Goal: Information Seeking & Learning: Find specific page/section

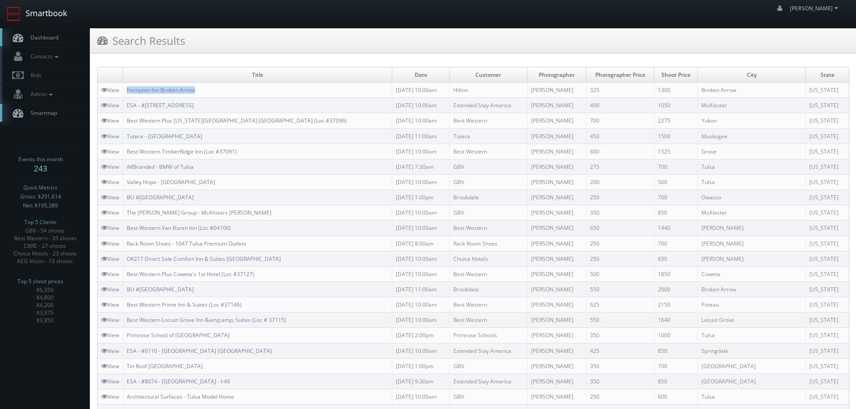
click at [45, 15] on link "Smartbook" at bounding box center [37, 14] width 74 height 28
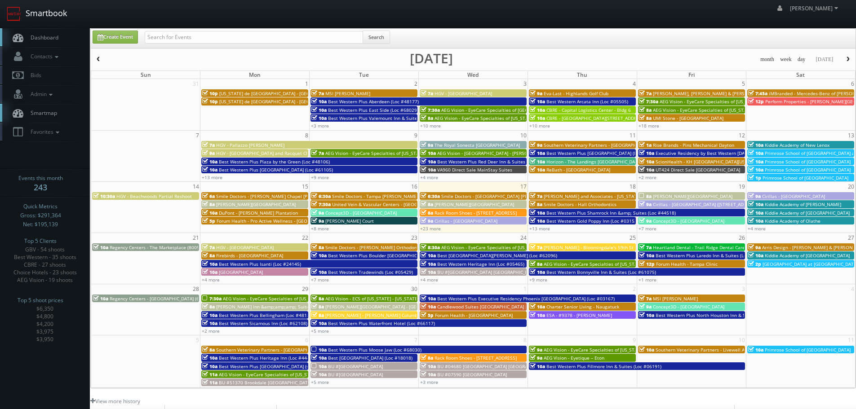
click at [60, 19] on link "Smartbook" at bounding box center [37, 14] width 74 height 28
click at [54, 132] on icon at bounding box center [57, 132] width 8 height 6
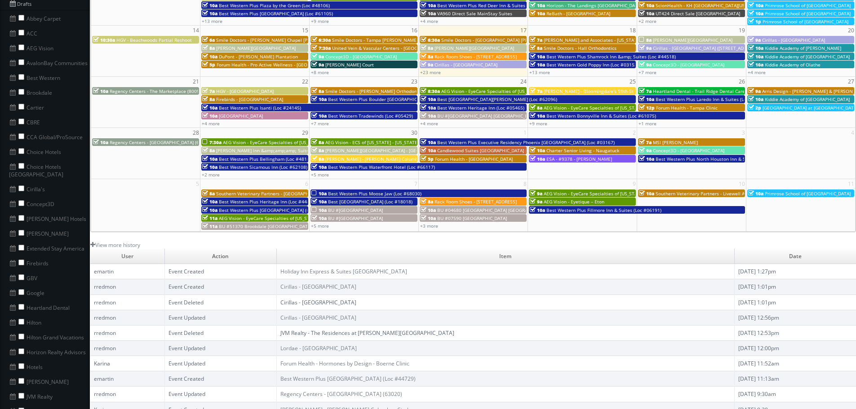
scroll to position [180, 0]
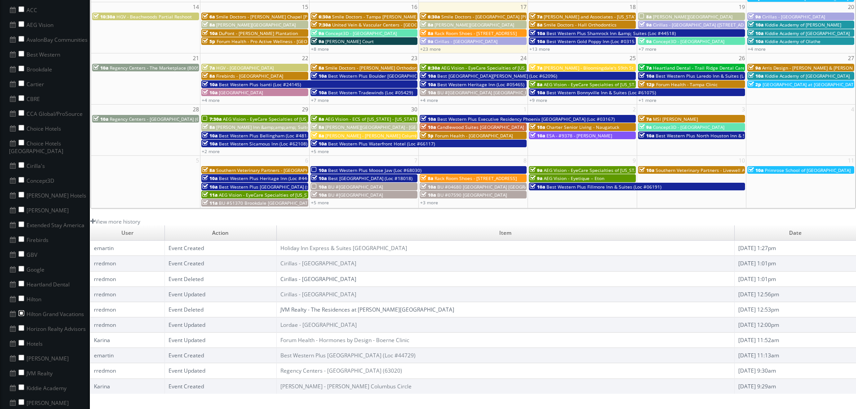
click at [22, 311] on input "checkbox" at bounding box center [21, 314] width 6 height 6
checkbox input "true"
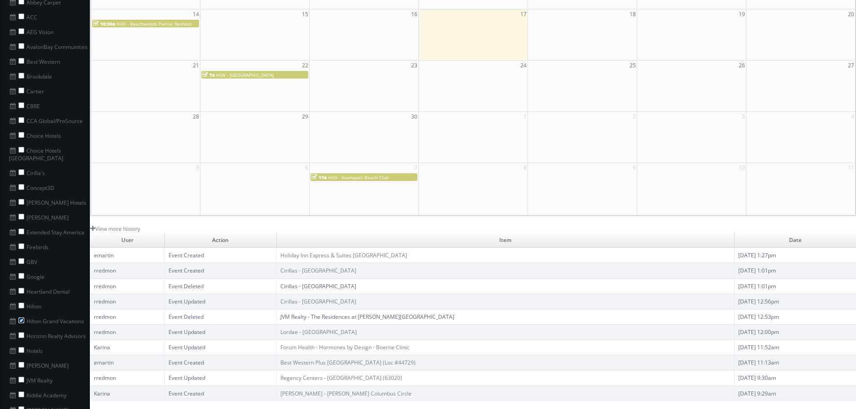
scroll to position [45, 0]
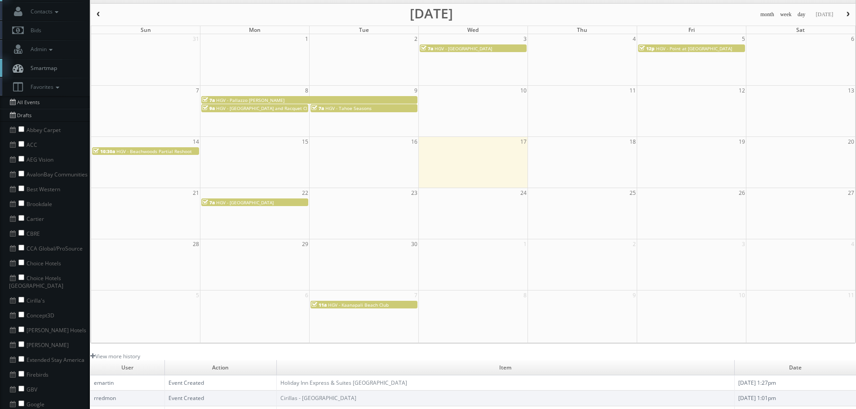
click at [253, 102] on span "HGV - Pallazzo [PERSON_NAME]" at bounding box center [250, 100] width 68 height 6
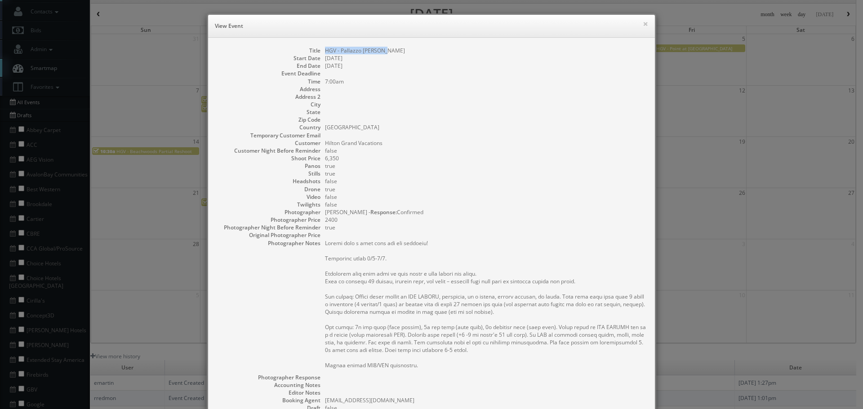
copy dd "HGV - Pallazzo Catalani"
drag, startPoint x: 393, startPoint y: 46, endPoint x: 320, endPoint y: 42, distance: 72.9
click at [322, 53] on div "Title HGV - Pallazzo Catalani Start Date 09/08/2025 End Date 09/09/2025 Event D…" at bounding box center [431, 276] width 447 height 477
click at [643, 25] on button "×" at bounding box center [645, 24] width 5 height 6
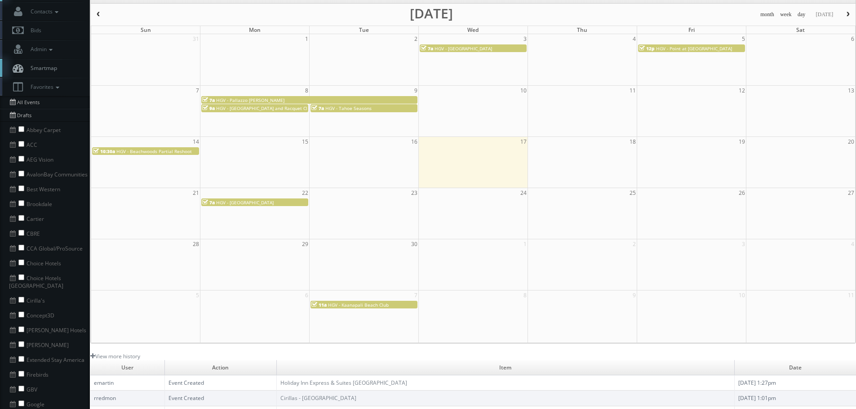
click at [288, 108] on span "HGV - Riviera Oaks Resort and Racquet Club" at bounding box center [264, 108] width 97 height 6
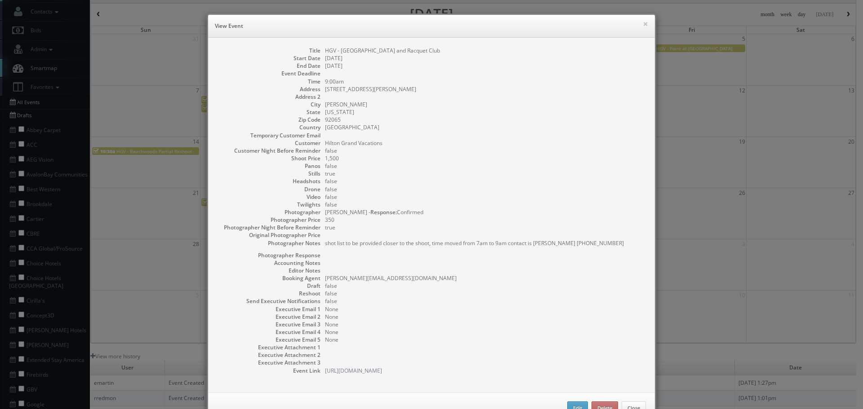
drag, startPoint x: 440, startPoint y: 51, endPoint x: 318, endPoint y: 50, distance: 121.8
click at [318, 50] on dl "Title HGV - Riviera Oaks Resort and Racquet Club Start Date 09/08/2025 End Date…" at bounding box center [431, 211] width 429 height 328
copy dd "HGV - Riviera Oaks Resort and Racquet Club"
drag, startPoint x: 641, startPoint y: 25, endPoint x: 621, endPoint y: 36, distance: 22.7
click at [643, 25] on button "×" at bounding box center [645, 24] width 5 height 6
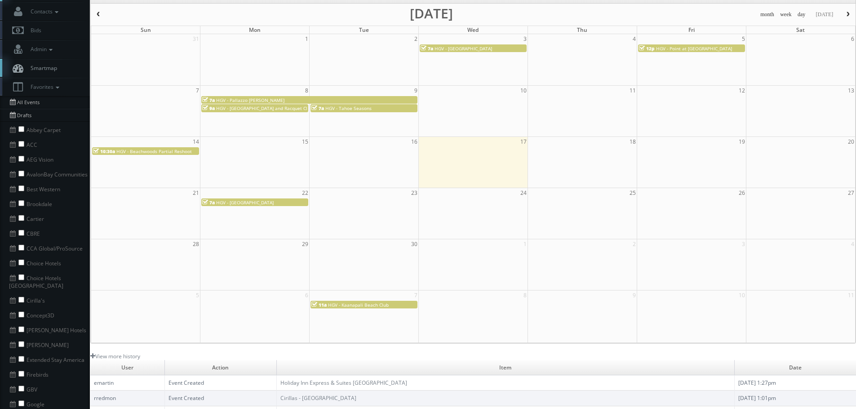
click at [378, 108] on div "7a HGV - Tahoe Seasons" at bounding box center [364, 108] width 105 height 7
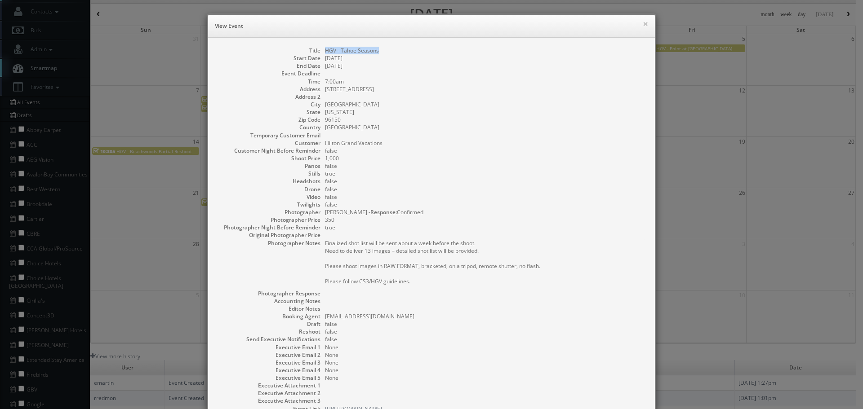
copy dd "HGV - Tahoe Seasons"
drag, startPoint x: 384, startPoint y: 50, endPoint x: 321, endPoint y: 52, distance: 63.4
click at [321, 52] on dl "Title HGV - Tahoe Seasons Start Date 09/09/2025 End Date 09/09/2025 Event Deadl…" at bounding box center [431, 230] width 429 height 366
click at [644, 22] on button "×" at bounding box center [645, 24] width 5 height 6
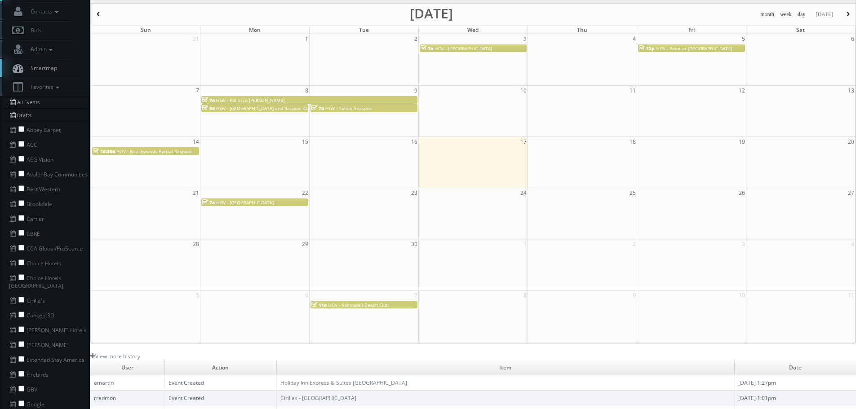
click at [162, 153] on span "HGV - Beachwoods Partial Reshoot" at bounding box center [154, 151] width 76 height 6
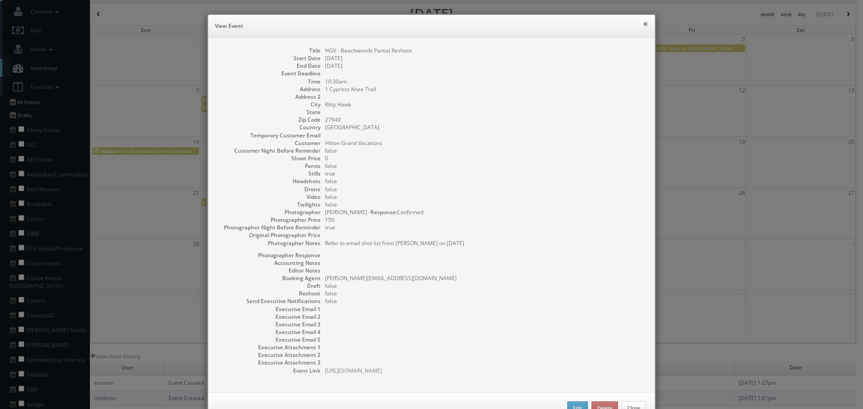
click at [643, 23] on button "×" at bounding box center [645, 24] width 5 height 6
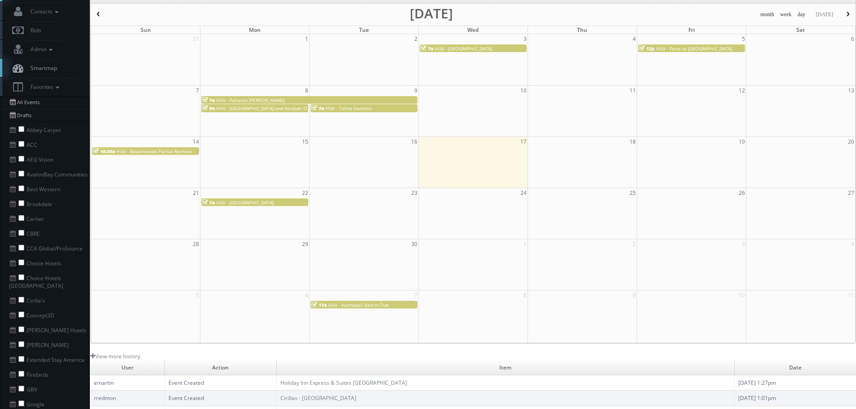
click at [264, 200] on div "7a HGV - Palm Canyon" at bounding box center [254, 202] width 105 height 7
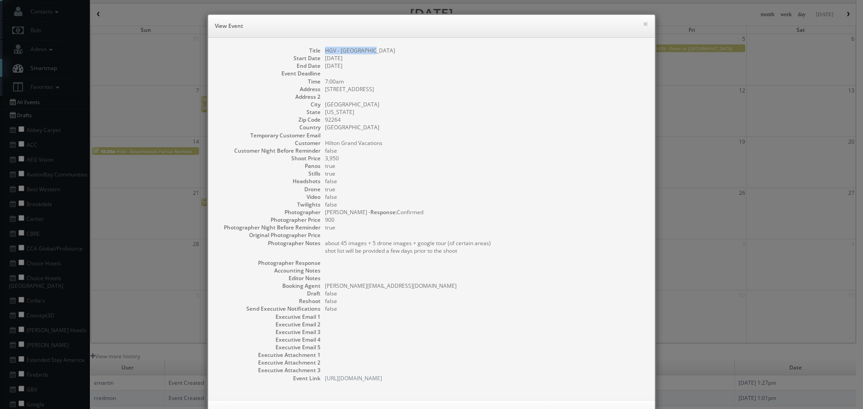
copy dd "HGV - Palm Canyon"
drag, startPoint x: 383, startPoint y: 50, endPoint x: 321, endPoint y: 51, distance: 62.0
click at [325, 51] on dd "HGV - Palm Canyon" at bounding box center [485, 51] width 321 height 8
click at [643, 22] on button "×" at bounding box center [645, 24] width 5 height 6
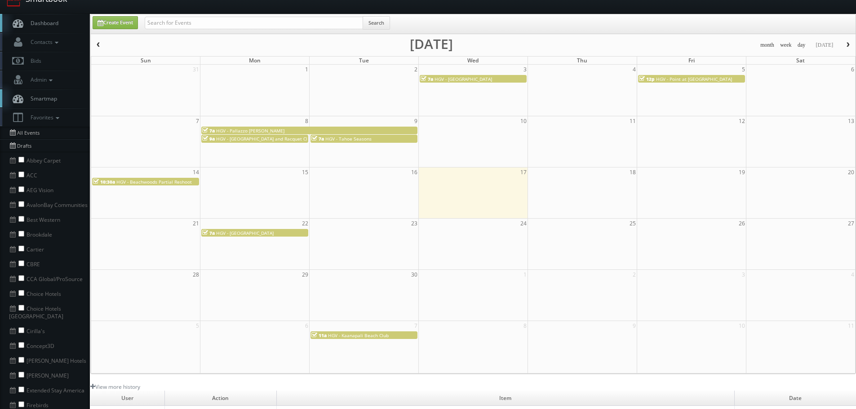
scroll to position [0, 0]
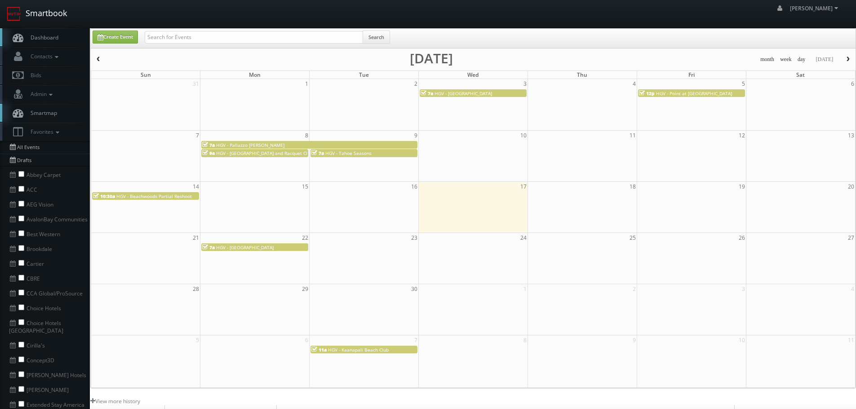
click at [65, 13] on link "Smartbook" at bounding box center [37, 14] width 74 height 28
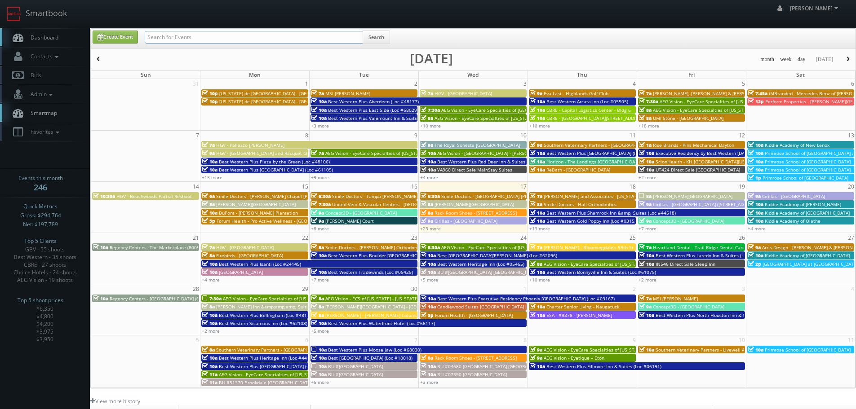
click at [172, 36] on input "text" at bounding box center [254, 37] width 218 height 13
type input "chan"
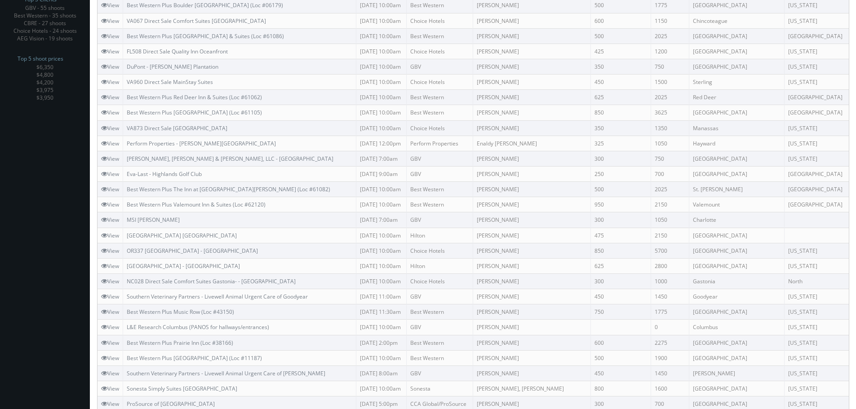
scroll to position [223, 0]
copy link "Best Western Plus Valemount Inn & Suites (Loc #62120)"
drag, startPoint x: 304, startPoint y: 202, endPoint x: 129, endPoint y: 206, distance: 175.8
click at [129, 206] on td "Best Western Plus Valemount Inn & Suites (Loc #62120)" at bounding box center [239, 204] width 233 height 15
copy link "Best Western Plus The Inn at [GEOGRAPHIC_DATA][PERSON_NAME] (Loc #61082)"
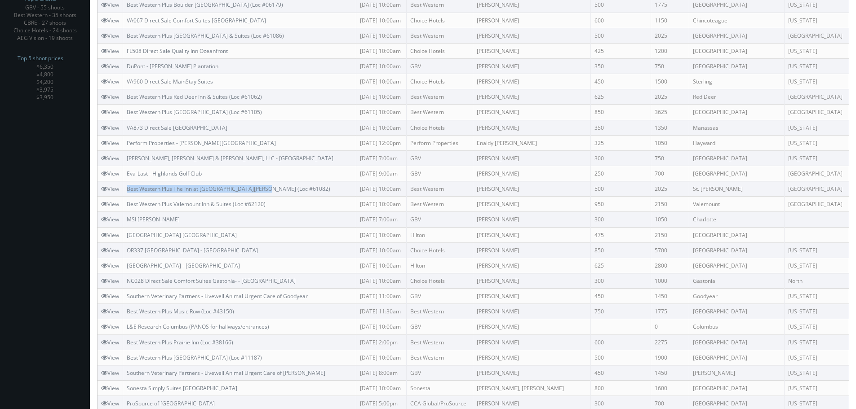
drag, startPoint x: 287, startPoint y: 182, endPoint x: 127, endPoint y: 186, distance: 160.5
click at [127, 186] on td "Best Western Plus The Inn at [GEOGRAPHIC_DATA][PERSON_NAME] (Loc #61082)" at bounding box center [239, 189] width 233 height 15
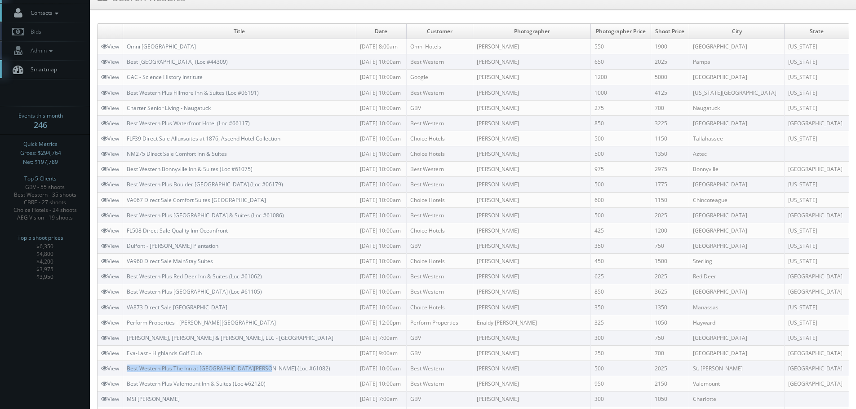
click at [45, 15] on span "Contacts" at bounding box center [43, 13] width 35 height 8
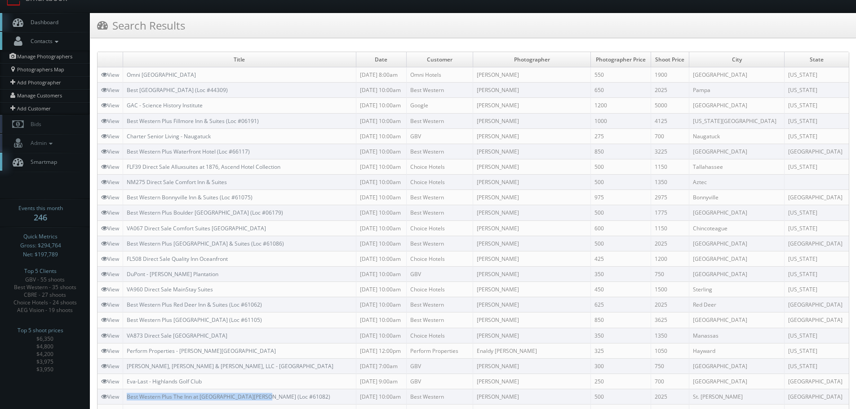
scroll to position [0, 0]
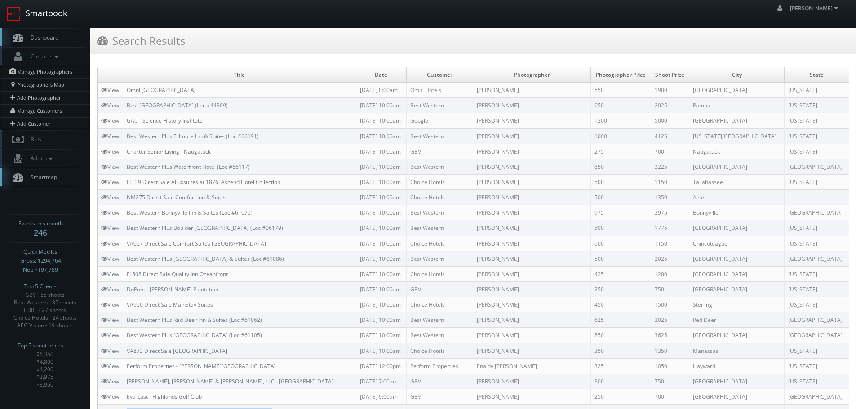
click at [47, 15] on link "Smartbook" at bounding box center [37, 14] width 74 height 28
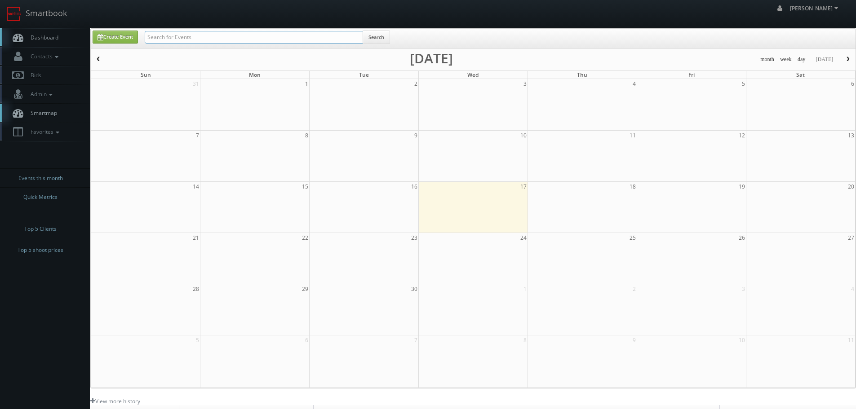
click at [186, 42] on input "text" at bounding box center [254, 37] width 218 height 13
type input "highlands"
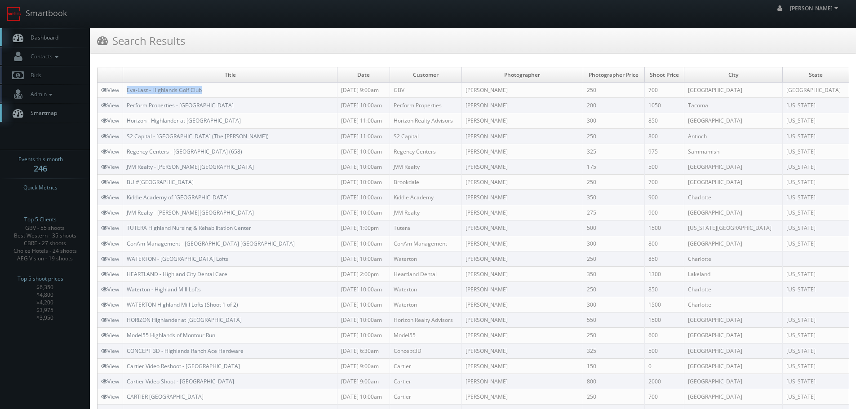
copy link "Eva-Last - Highlands Golf Club"
drag, startPoint x: 218, startPoint y: 88, endPoint x: 128, endPoint y: 91, distance: 90.4
click at [128, 91] on td "Eva-Last - Highlands Golf Club" at bounding box center [230, 90] width 214 height 15
click at [49, 9] on link "Smartbook" at bounding box center [37, 14] width 74 height 28
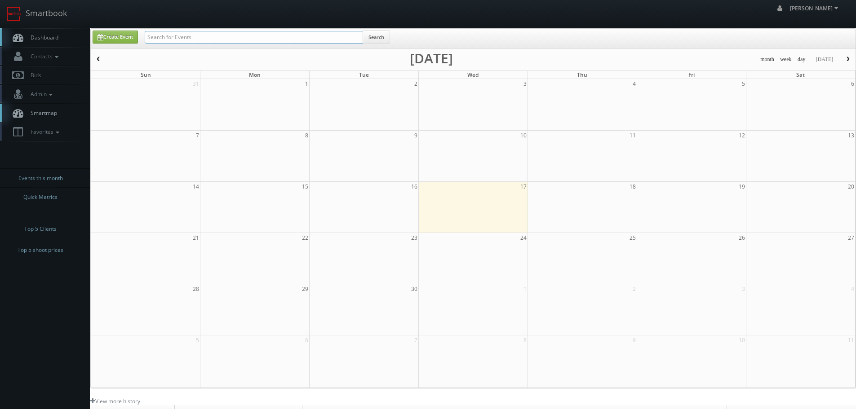
click at [183, 41] on input "text" at bounding box center [254, 37] width 218 height 13
type input "river house"
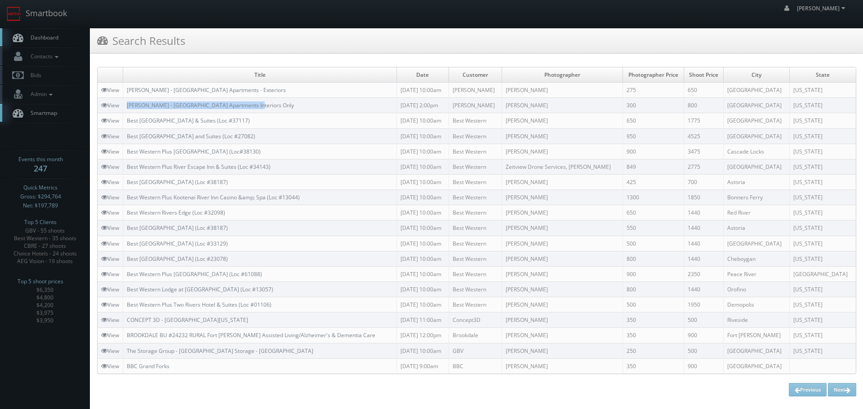
copy link "[PERSON_NAME] - [GEOGRAPHIC_DATA] Apartments Interiors Only"
drag, startPoint x: 274, startPoint y: 104, endPoint x: 126, endPoint y: 104, distance: 147.9
click at [126, 104] on td "[PERSON_NAME] - [GEOGRAPHIC_DATA] Apartments Interiors Only" at bounding box center [260, 105] width 274 height 15
copy tr "[PERSON_NAME] - [GEOGRAPHIC_DATA] Apartments - Exteriors"
drag, startPoint x: 254, startPoint y: 91, endPoint x: 123, endPoint y: 86, distance: 131.3
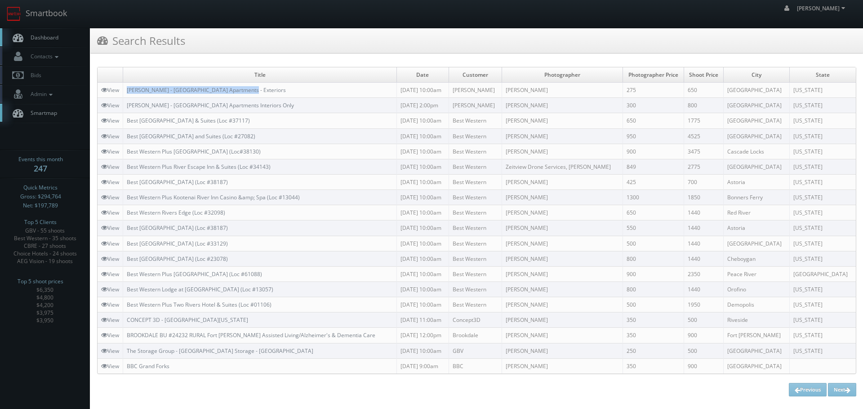
click at [123, 86] on tr "View [PERSON_NAME][GEOGRAPHIC_DATA] Apartments - Exteriors [DATE] 10:00am [PERS…" at bounding box center [477, 90] width 758 height 15
click at [46, 6] on link "Smartbook" at bounding box center [37, 14] width 74 height 28
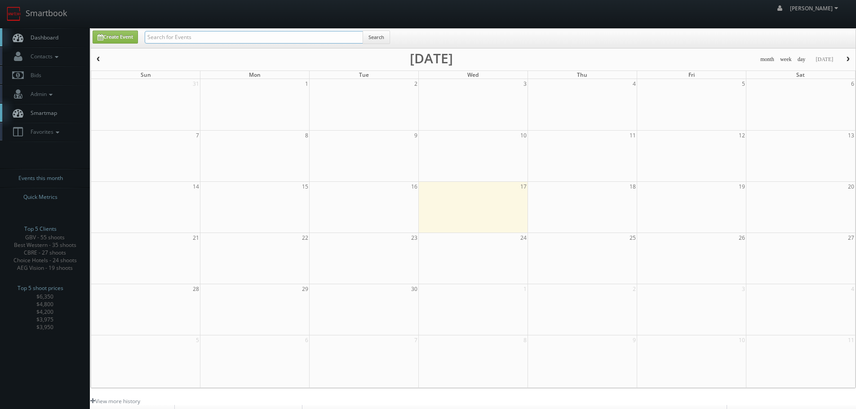
click at [188, 35] on input "text" at bounding box center [254, 37] width 218 height 13
type input "cn244"
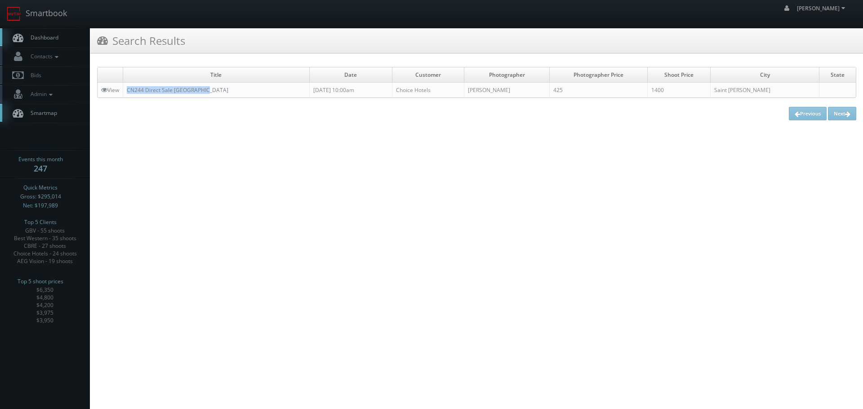
copy link "CN244 Direct Sale Rodeway Inn"
drag, startPoint x: 217, startPoint y: 89, endPoint x: 126, endPoint y: 94, distance: 90.5
click at [126, 94] on td "CN244 Direct Sale [GEOGRAPHIC_DATA]" at bounding box center [216, 90] width 187 height 15
click at [43, 13] on link "Smartbook" at bounding box center [37, 14] width 74 height 28
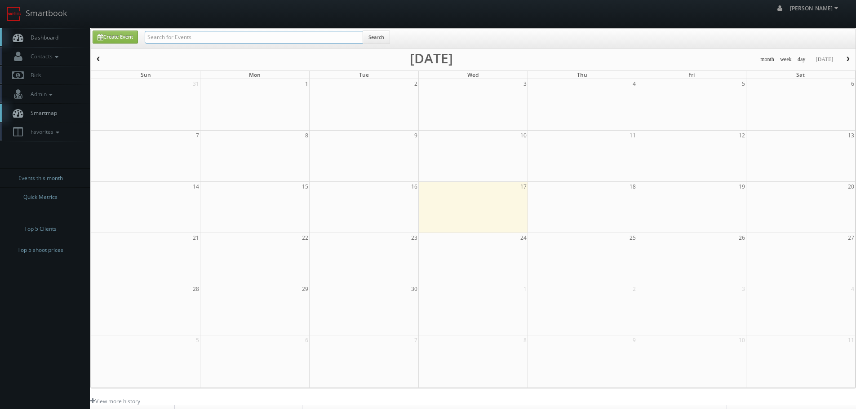
click at [193, 42] on input "text" at bounding box center [254, 37] width 218 height 13
paste input "[GEOGRAPHIC_DATA]"
type input "[GEOGRAPHIC_DATA]"
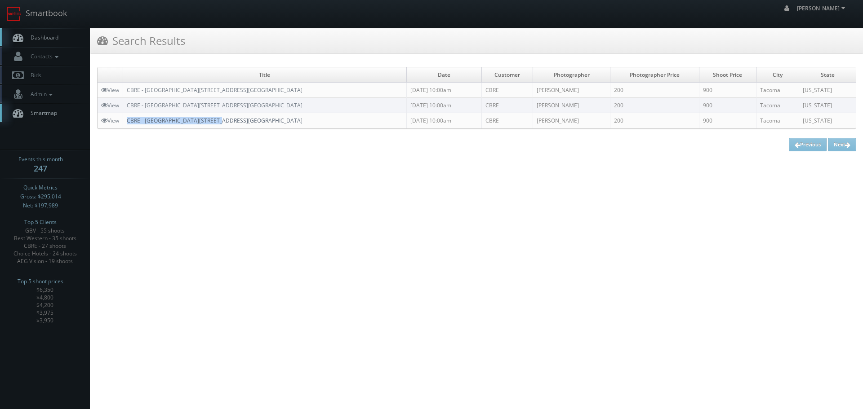
copy link "CBRE - [GEOGRAPHIC_DATA][STREET_ADDRESS][GEOGRAPHIC_DATA]"
drag, startPoint x: 218, startPoint y: 121, endPoint x: 128, endPoint y: 122, distance: 90.4
click at [128, 122] on td "CBRE - [GEOGRAPHIC_DATA][STREET_ADDRESS][GEOGRAPHIC_DATA]" at bounding box center [265, 120] width 284 height 15
click at [41, 26] on link "Smartbook" at bounding box center [37, 14] width 74 height 28
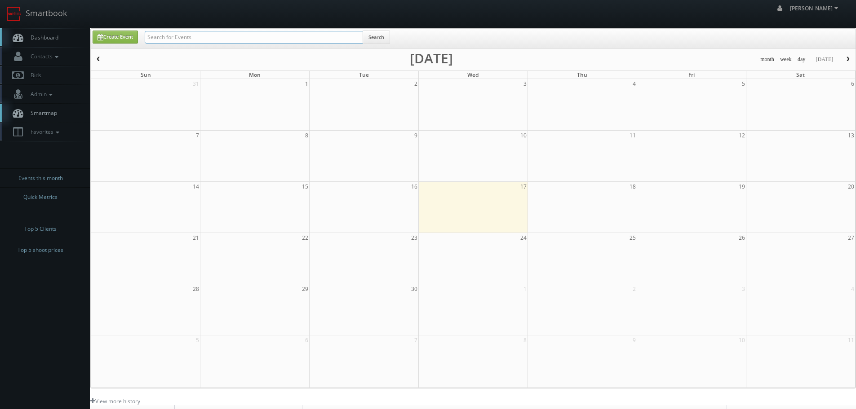
click at [178, 38] on input "text" at bounding box center [254, 37] width 218 height 13
type input "lemay"
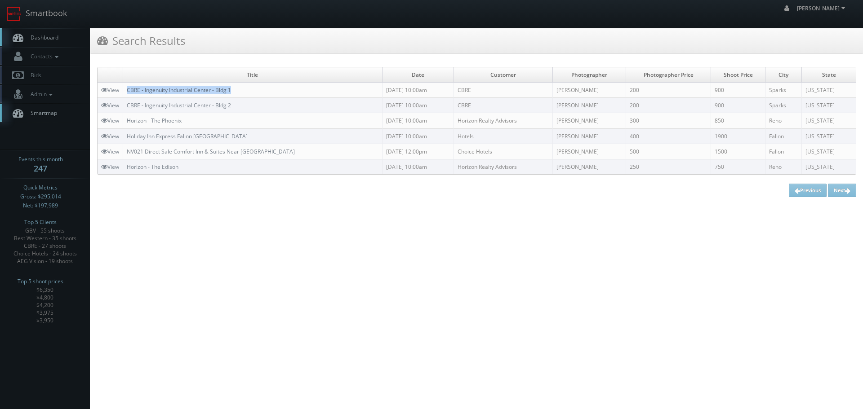
copy link "CBRE - Ingenuity Industrial Center - Bldg 1"
drag, startPoint x: 249, startPoint y: 92, endPoint x: 128, endPoint y: 89, distance: 121.4
click at [128, 89] on td "CBRE - Ingenuity Industrial Center - Bldg 1" at bounding box center [252, 90] width 259 height 15
copy link "CBRE - Ingenuity Industrial Center - Bldg 2"
drag, startPoint x: 221, startPoint y: 107, endPoint x: 127, endPoint y: 106, distance: 94.0
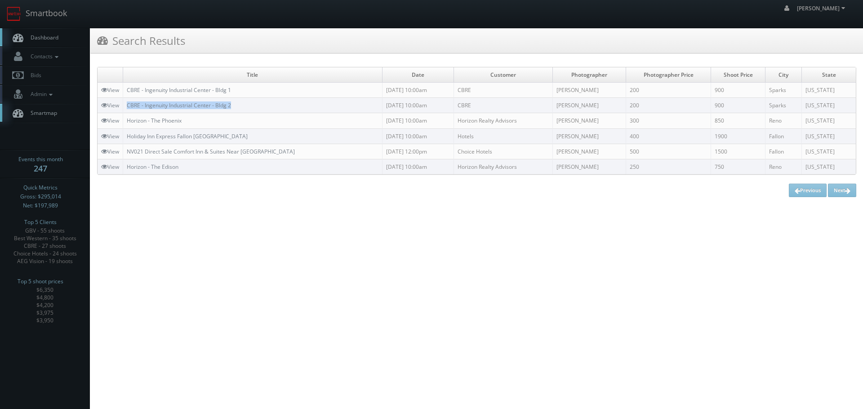
click at [127, 106] on td "CBRE - Ingenuity Industrial Center - Bldg 2" at bounding box center [252, 105] width 259 height 15
click at [43, 18] on link "Smartbook" at bounding box center [37, 14] width 74 height 28
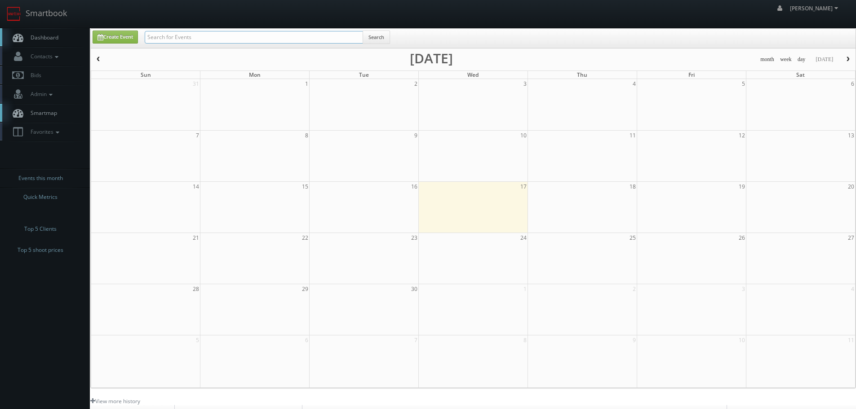
drag, startPoint x: 0, startPoint y: 0, endPoint x: 203, endPoint y: 43, distance: 207.6
click at [203, 43] on input "text" at bounding box center [254, 37] width 218 height 13
type input "levi clark"
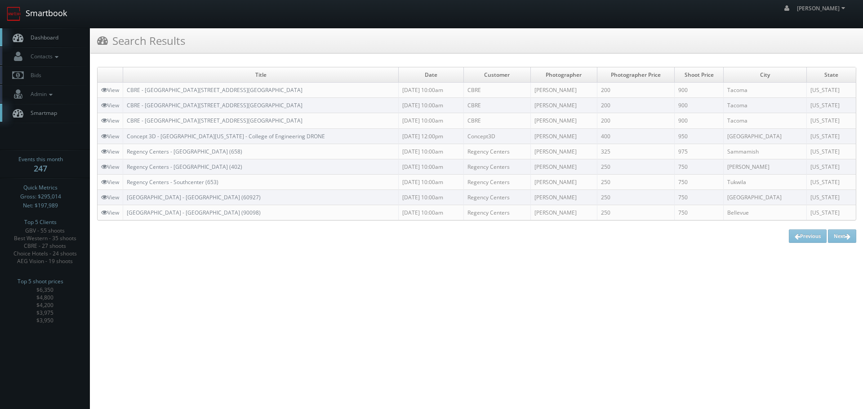
click at [12, 15] on img at bounding box center [14, 14] width 14 height 14
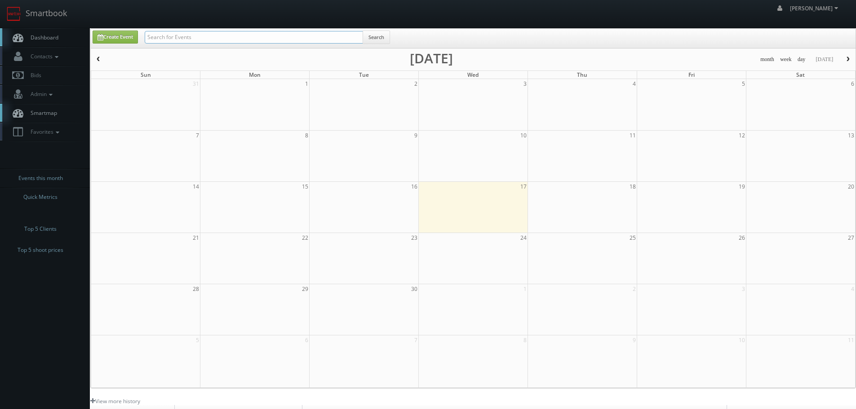
click at [216, 36] on input "text" at bounding box center [254, 37] width 218 height 13
type input "05505"
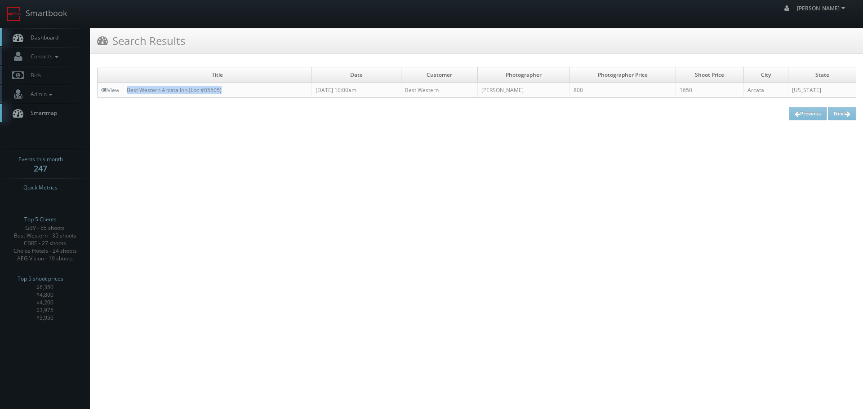
copy link "Best Western Arcata Inn (Loc #05505)"
drag, startPoint x: 248, startPoint y: 94, endPoint x: 126, endPoint y: 90, distance: 121.4
click at [126, 90] on td "Best Western Arcata Inn (Loc #05505)" at bounding box center [217, 90] width 189 height 15
click at [67, 15] on link "Smartbook" at bounding box center [37, 14] width 74 height 28
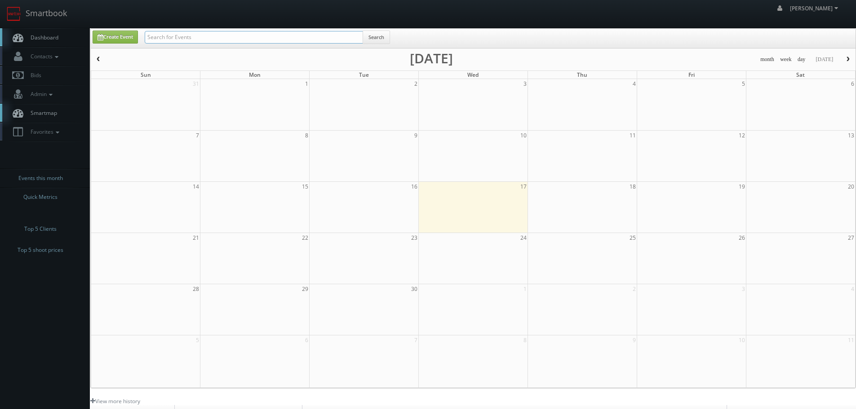
click at [199, 36] on input "text" at bounding box center [254, 37] width 218 height 13
type input "skyler"
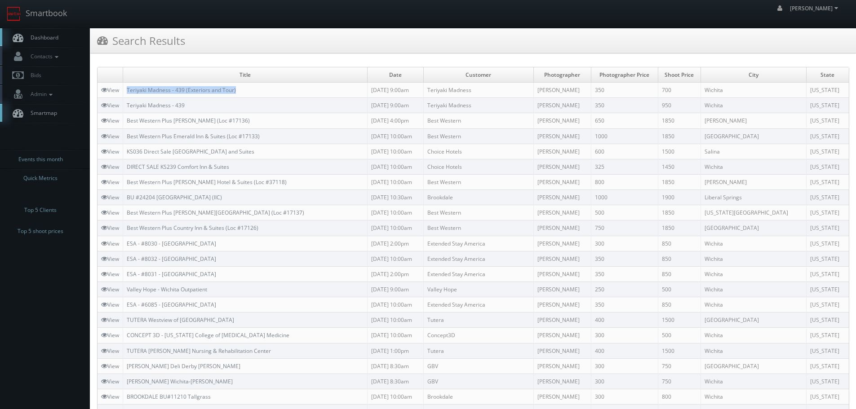
copy link "Teriyaki Madness - 439 (Exteriors and Tour)"
drag, startPoint x: 260, startPoint y: 90, endPoint x: 124, endPoint y: 93, distance: 136.2
click at [124, 93] on td "Teriyaki Madness - 439 (Exteriors and Tour)" at bounding box center [245, 90] width 245 height 15
click at [54, 7] on link "Smartbook" at bounding box center [37, 14] width 74 height 28
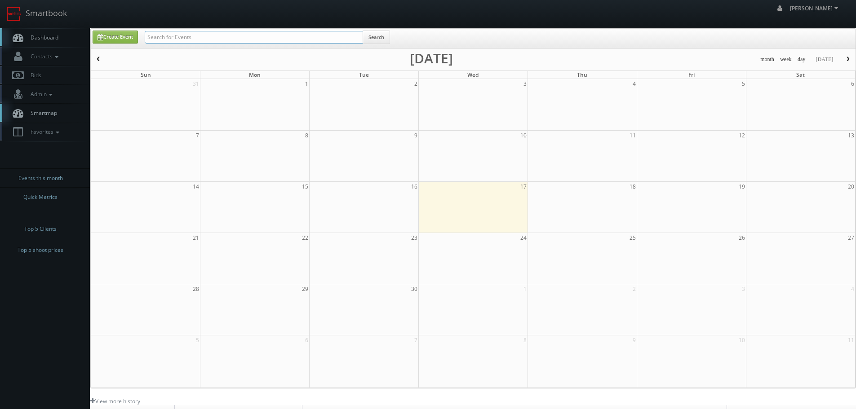
drag, startPoint x: 0, startPoint y: 0, endPoint x: 208, endPoint y: 35, distance: 211.0
click at [208, 35] on input "text" at bounding box center [254, 37] width 218 height 13
paste input "Perform Properties - Jackson Squar"
type input "Perform Properties - Jackson Squar"
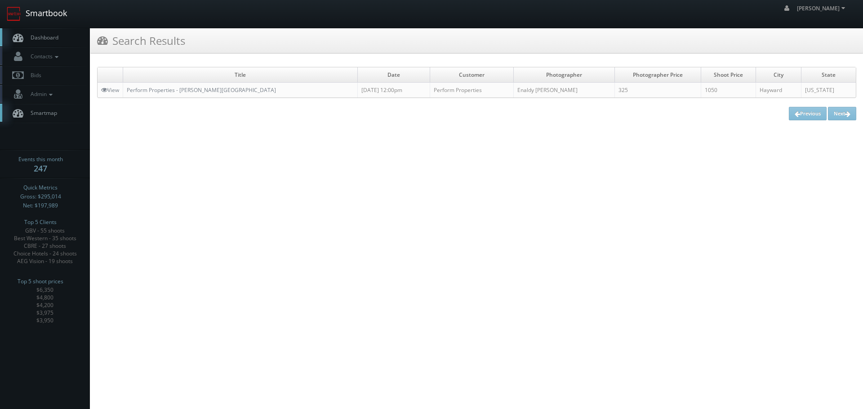
click at [32, 23] on link "Smartbook" at bounding box center [37, 14] width 74 height 28
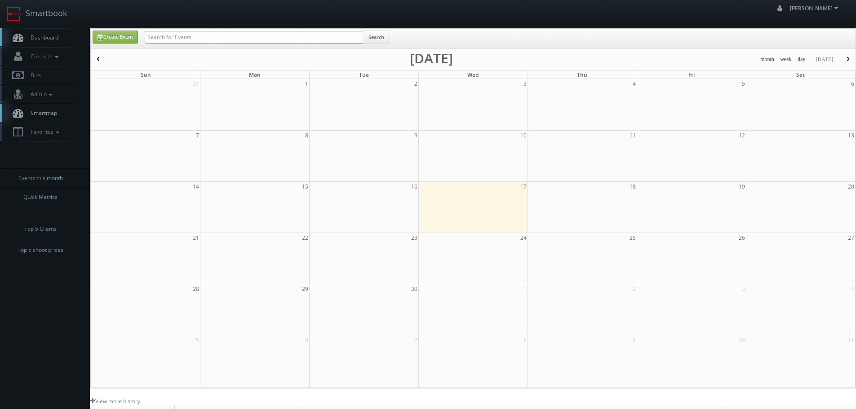
click at [186, 38] on input "text" at bounding box center [254, 37] width 218 height 13
type input "[PERSON_NAME]"
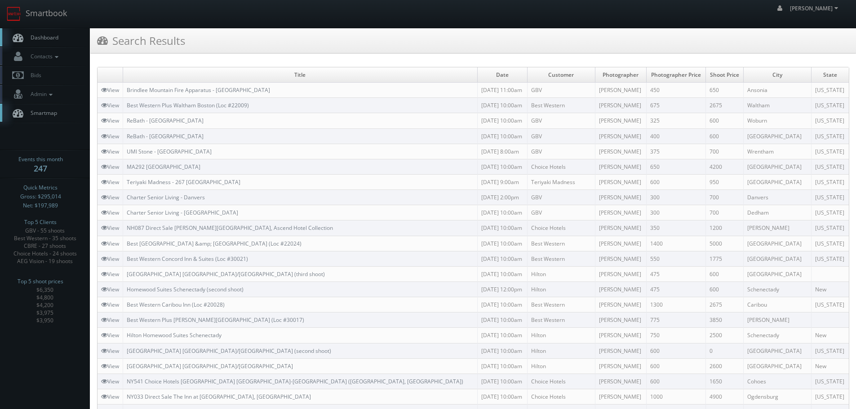
copy link "MA292 Cambria Hotel Plymouth"
drag, startPoint x: 224, startPoint y: 167, endPoint x: 124, endPoint y: 167, distance: 99.8
click at [124, 167] on td "MA292 [GEOGRAPHIC_DATA]" at bounding box center [300, 166] width 355 height 15
drag, startPoint x: 199, startPoint y: 145, endPoint x: 125, endPoint y: 153, distance: 75.0
click at [125, 153] on td "UMI Stone - Boston" at bounding box center [300, 151] width 355 height 15
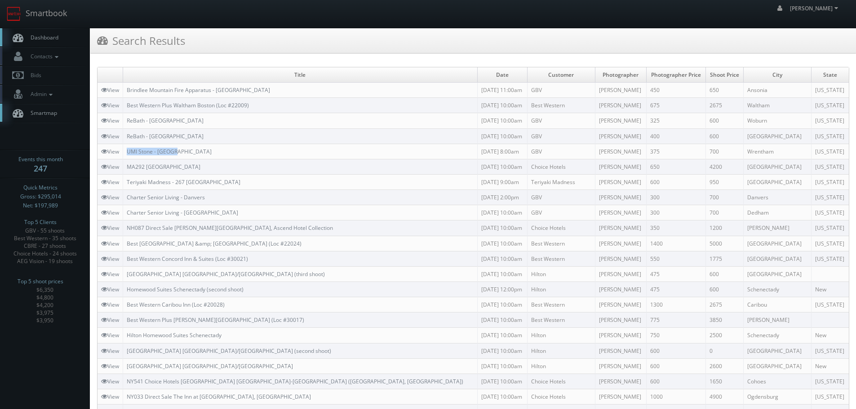
copy link "UMI Stone - Boston"
click at [41, 12] on link "Smartbook" at bounding box center [37, 14] width 74 height 28
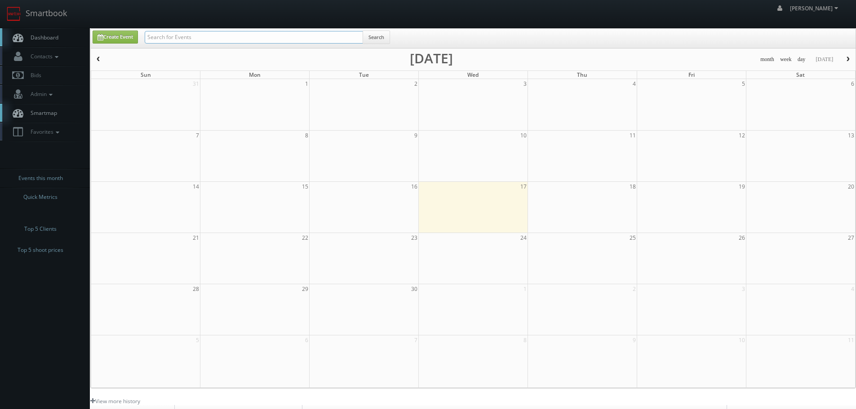
drag, startPoint x: 0, startPoint y: 0, endPoint x: 229, endPoint y: 39, distance: 232.0
click at [229, 39] on input "text" at bounding box center [254, 37] width 218 height 13
paste input "Foster Vision."
type input "Foster Vision."
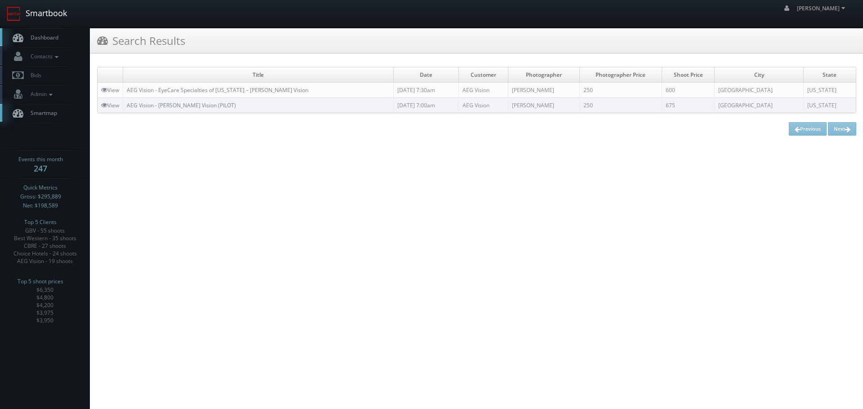
click at [64, 17] on link "Smartbook" at bounding box center [37, 14] width 74 height 28
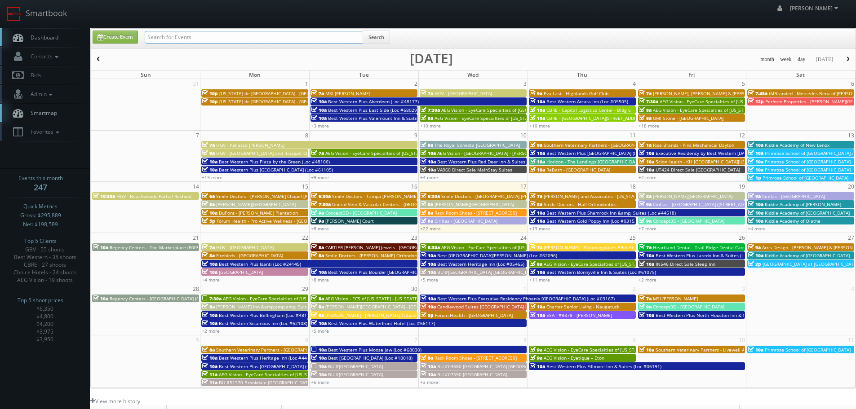
click at [217, 38] on input "text" at bounding box center [254, 37] width 218 height 13
paste input "Foster Vision."
type input "Foster Vision"
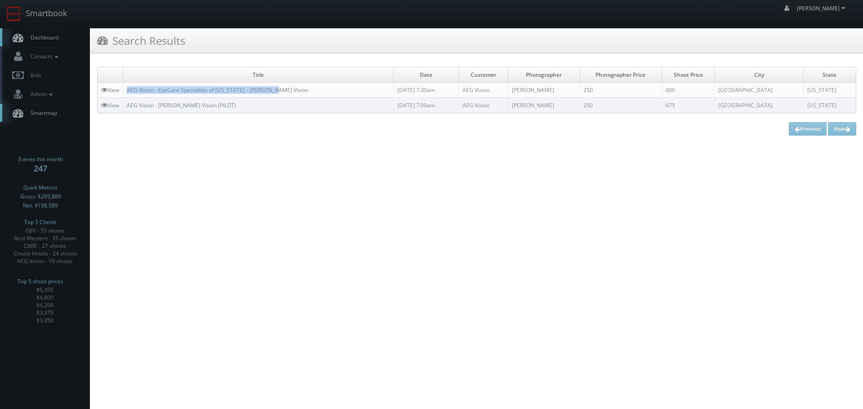
copy link "AEG Vision - EyeCare Specialties of [US_STATE] – [PERSON_NAME] Vision"
drag, startPoint x: 294, startPoint y: 87, endPoint x: 127, endPoint y: 89, distance: 167.2
click at [127, 89] on td "AEG Vision - EyeCare Specialties of [US_STATE] – [PERSON_NAME] Vision" at bounding box center [258, 90] width 271 height 15
click at [56, 18] on link "Smartbook" at bounding box center [37, 14] width 74 height 28
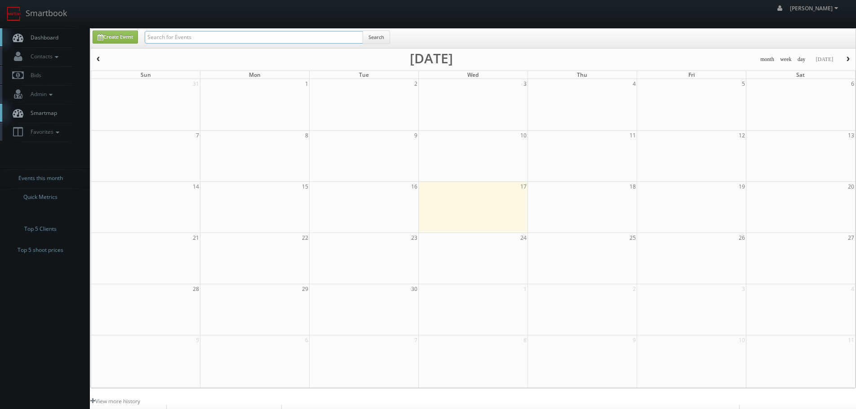
click at [212, 40] on input "text" at bounding box center [254, 37] width 218 height 13
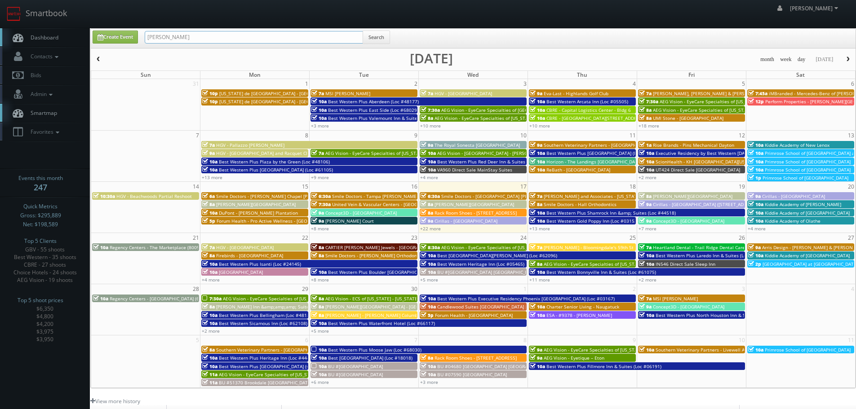
type input "[PERSON_NAME]"
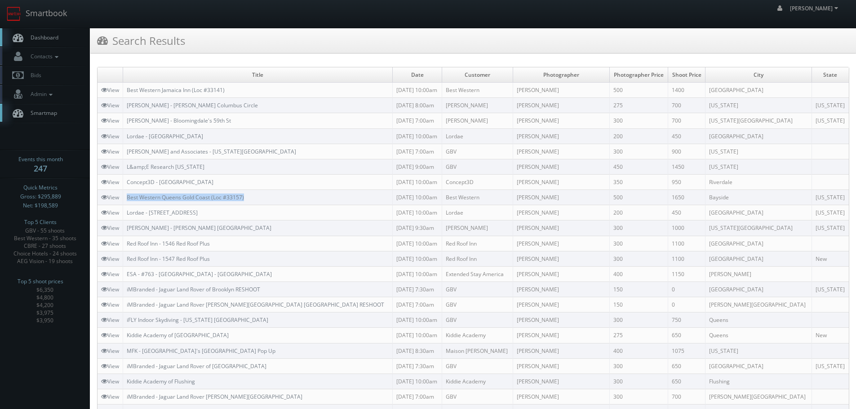
copy link "Best Western Queens Gold Coast (Loc #33157)"
drag, startPoint x: 262, startPoint y: 199, endPoint x: 128, endPoint y: 197, distance: 134.0
click at [128, 197] on td "Best Western Queens Gold Coast (Loc #33157)" at bounding box center [258, 197] width 270 height 15
copy link "Concept3D - Manhattan University"
drag, startPoint x: 234, startPoint y: 184, endPoint x: 128, endPoint y: 184, distance: 106.1
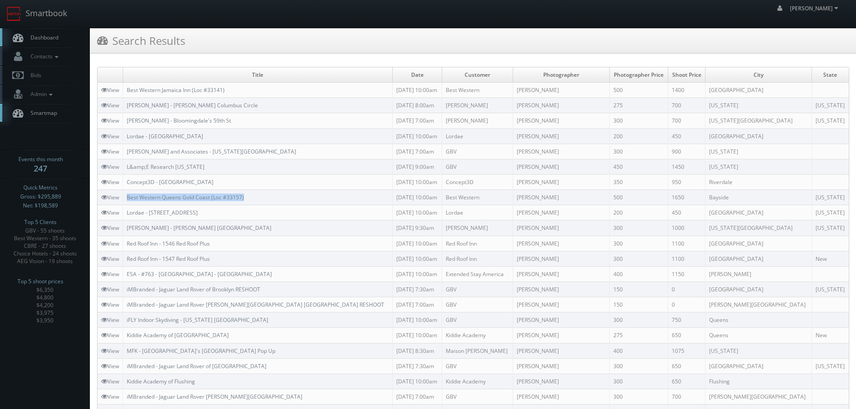
click at [128, 184] on td "Concept3D - Manhattan University" at bounding box center [258, 181] width 270 height 15
copy link "L&amp;E Research New York"
drag, startPoint x: 224, startPoint y: 164, endPoint x: 128, endPoint y: 169, distance: 96.3
click at [128, 169] on td "L&amp;E Research New York" at bounding box center [258, 166] width 270 height 15
drag, startPoint x: 53, startPoint y: 15, endPoint x: 58, endPoint y: 21, distance: 7.6
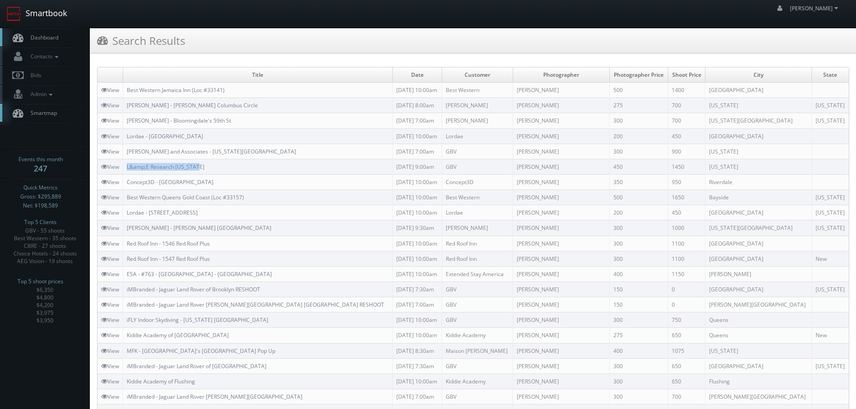
click at [53, 15] on link "Smartbook" at bounding box center [37, 14] width 74 height 28
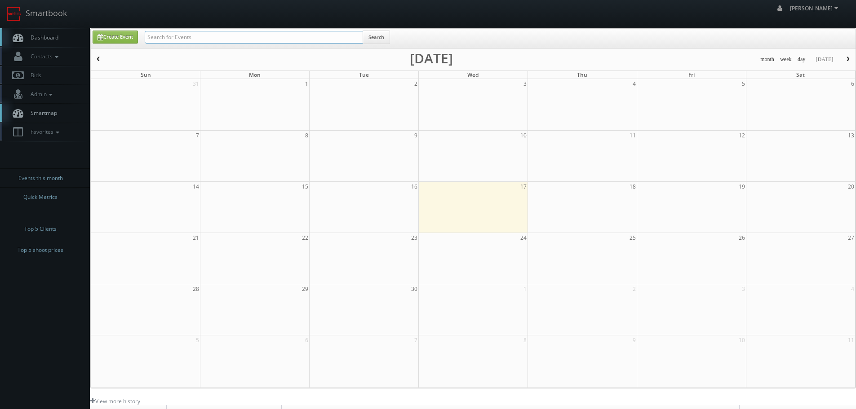
click at [305, 34] on input "text" at bounding box center [254, 37] width 218 height 13
type input "63063"
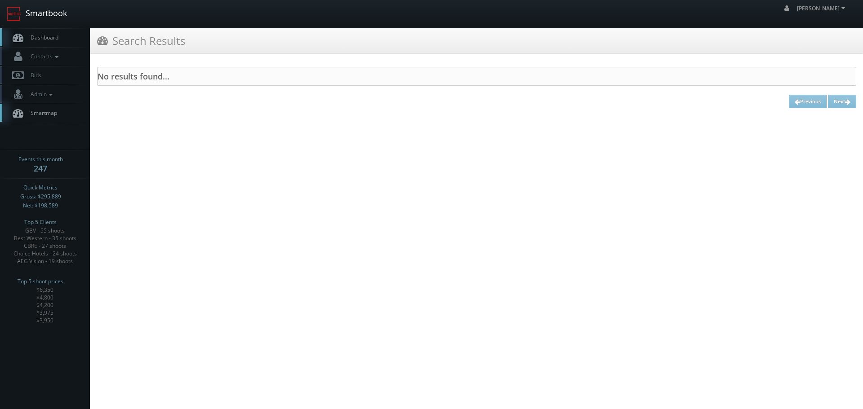
click at [64, 21] on link "Smartbook" at bounding box center [37, 14] width 74 height 28
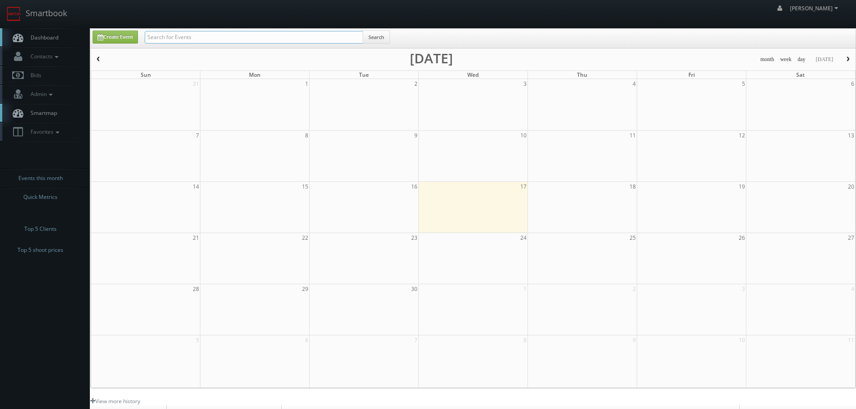
click at [191, 40] on input "text" at bounding box center [254, 37] width 218 height 13
type input "63063"
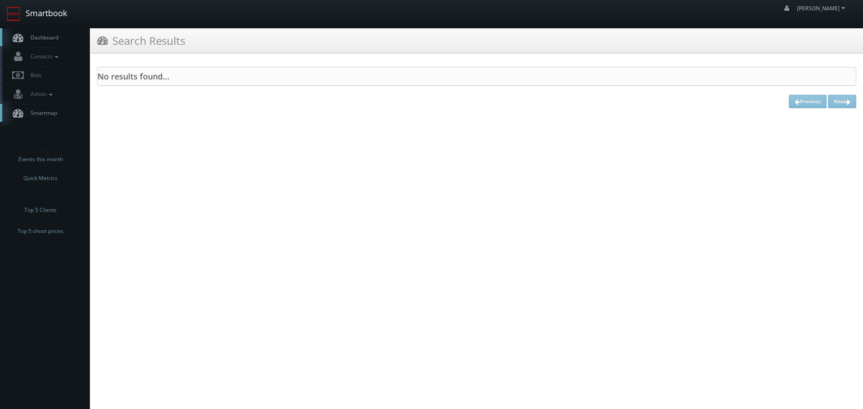
click at [53, 12] on link "Smartbook" at bounding box center [37, 14] width 74 height 28
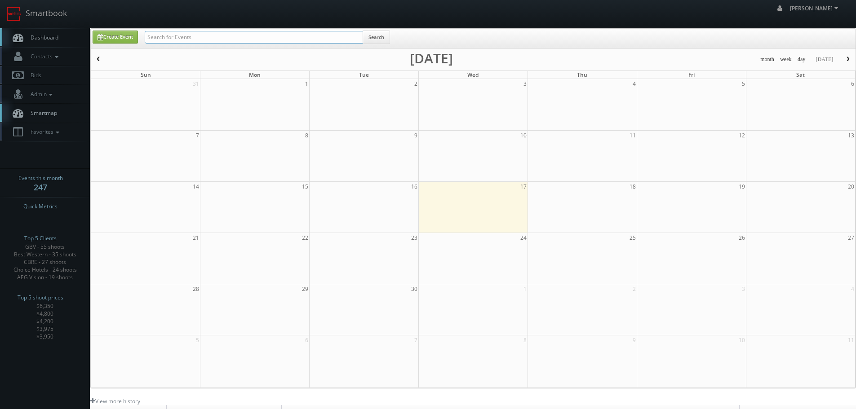
click at [199, 42] on input "text" at bounding box center [254, 37] width 218 height 13
type input "[GEOGRAPHIC_DATA]"
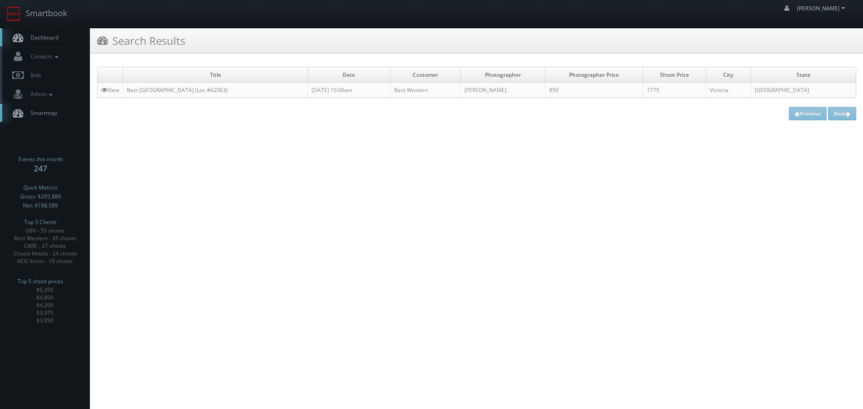
copy link "Best [GEOGRAPHIC_DATA] (Loc #62063)"
drag, startPoint x: 279, startPoint y: 89, endPoint x: 129, endPoint y: 85, distance: 150.2
click at [129, 85] on td "Best [GEOGRAPHIC_DATA] (Loc #62063)" at bounding box center [215, 90] width 185 height 15
click at [62, 19] on link "Smartbook" at bounding box center [37, 14] width 74 height 28
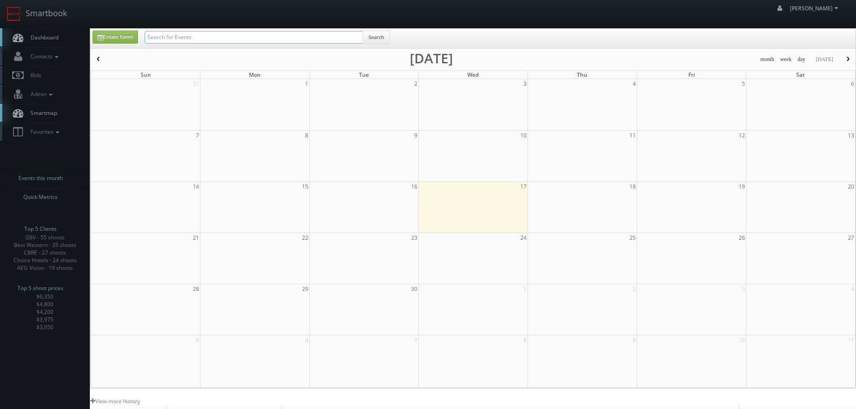
click at [196, 36] on input "text" at bounding box center [254, 37] width 218 height 13
type input "jd"
click at [58, 17] on link "Smartbook" at bounding box center [37, 14] width 74 height 28
click at [187, 35] on input "text" at bounding box center [254, 37] width 218 height 13
type input "dj"
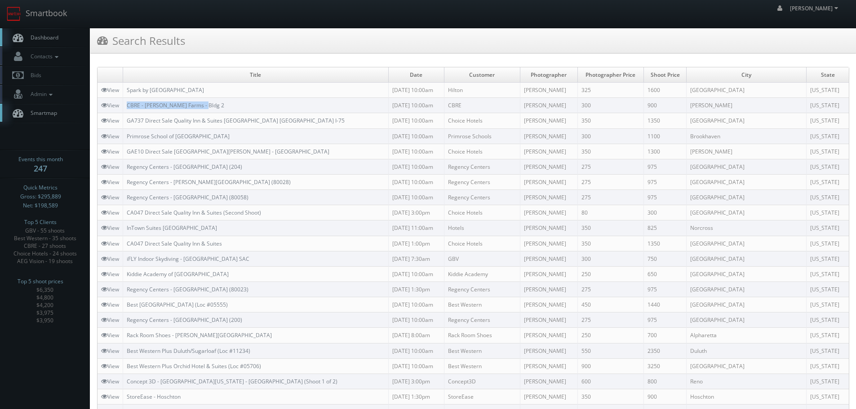
copy link "CBRE - [PERSON_NAME] Farms - Bldg 2"
drag, startPoint x: 226, startPoint y: 102, endPoint x: 127, endPoint y: 106, distance: 99.4
click at [127, 106] on td "CBRE - [PERSON_NAME] Farms - Bldg 2" at bounding box center [256, 105] width 266 height 15
drag, startPoint x: 61, startPoint y: 14, endPoint x: 67, endPoint y: 15, distance: 6.9
click at [61, 13] on link "Smartbook" at bounding box center [37, 14] width 74 height 28
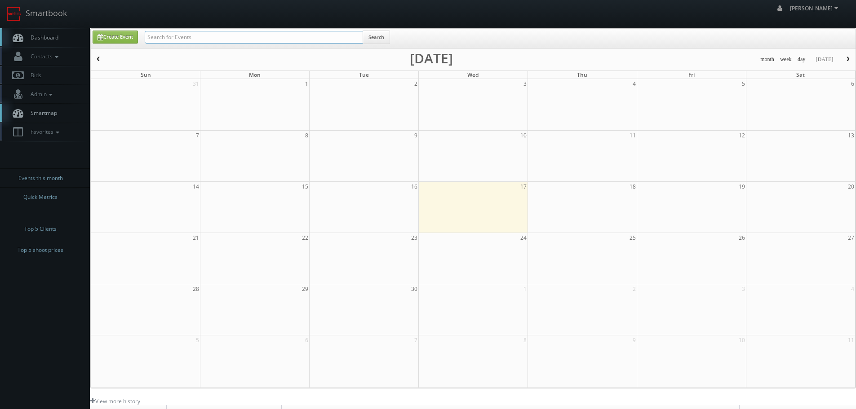
click at [164, 36] on input "text" at bounding box center [254, 37] width 218 height 13
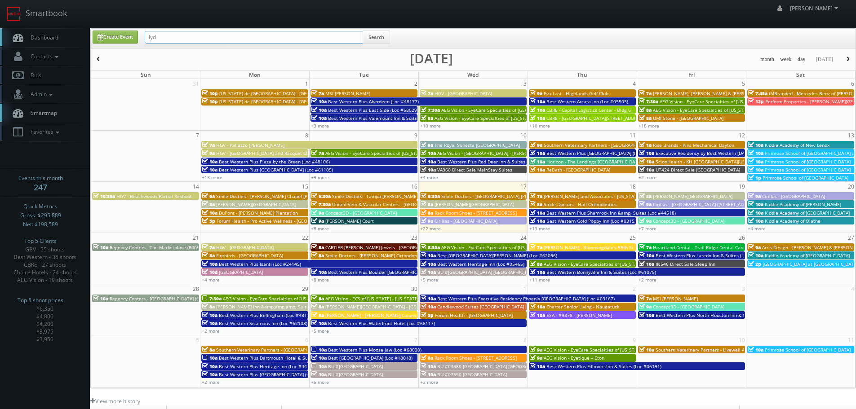
type input "llyd"
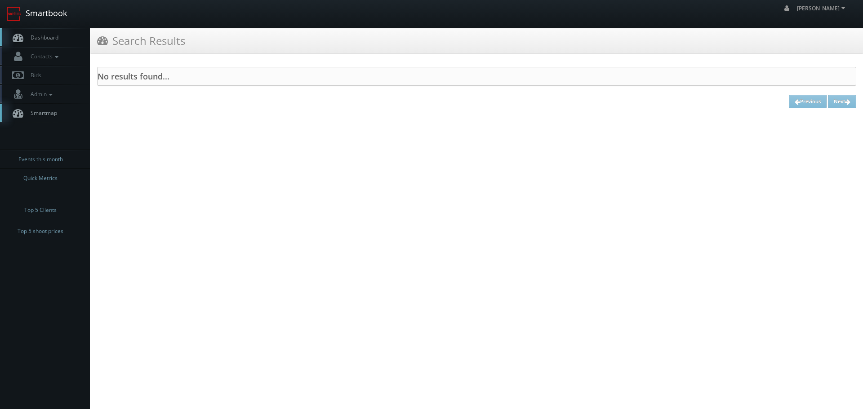
click at [59, 18] on link "Smartbook" at bounding box center [37, 14] width 74 height 28
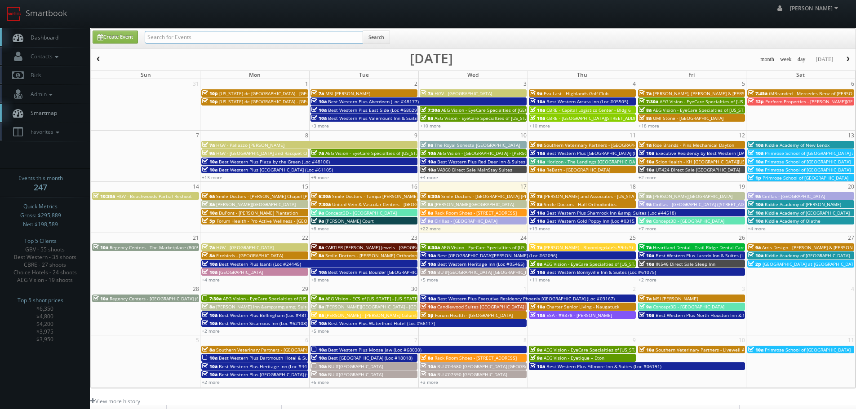
click at [230, 35] on input "text" at bounding box center [254, 37] width 218 height 13
type input "lloyd"
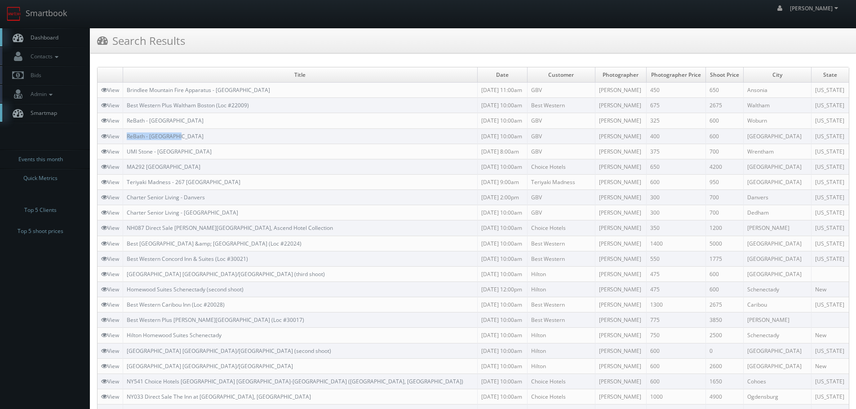
copy link "ReBath - [GEOGRAPHIC_DATA]"
drag, startPoint x: 187, startPoint y: 138, endPoint x: 125, endPoint y: 137, distance: 62.1
click at [125, 137] on td "ReBath - [GEOGRAPHIC_DATA]" at bounding box center [300, 136] width 355 height 15
click at [19, 7] on img at bounding box center [14, 14] width 14 height 14
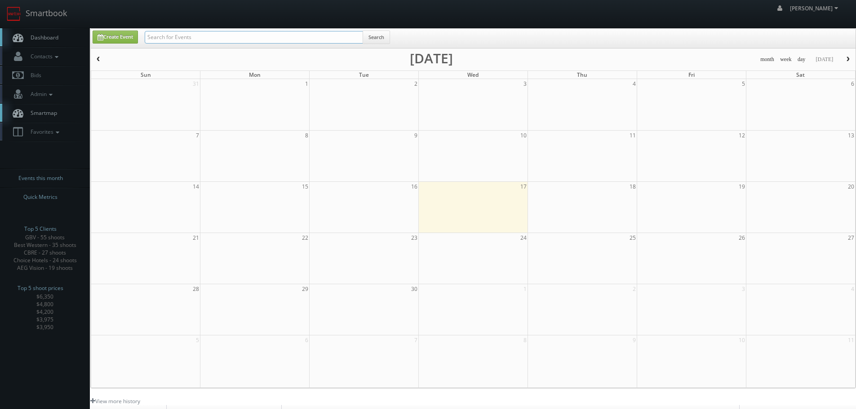
click at [165, 40] on input "text" at bounding box center [254, 37] width 218 height 13
type input "aeg"
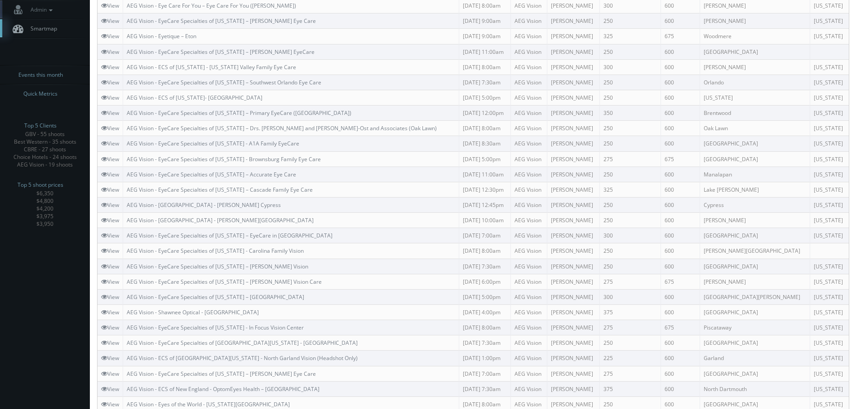
scroll to position [90, 0]
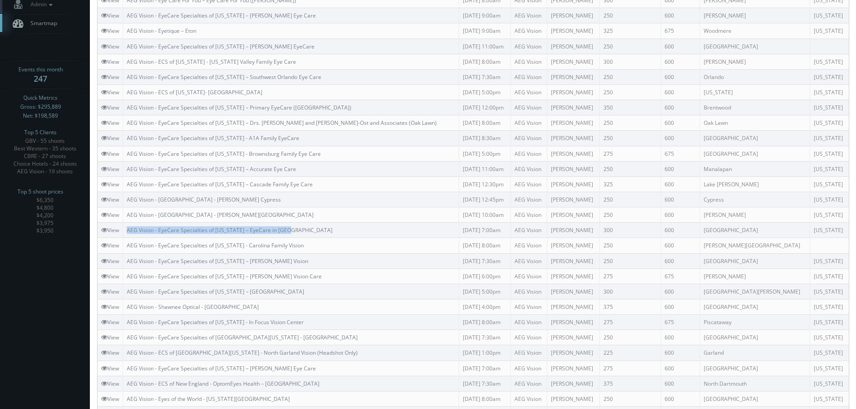
copy link "AEG Vision - EyeCare Specialties of [US_STATE] – EyeCare in [GEOGRAPHIC_DATA]"
drag, startPoint x: 299, startPoint y: 229, endPoint x: 125, endPoint y: 230, distance: 174.9
click at [125, 230] on td "AEG Vision - EyeCare Specialties of [US_STATE] – EyeCare in [GEOGRAPHIC_DATA]" at bounding box center [291, 230] width 336 height 15
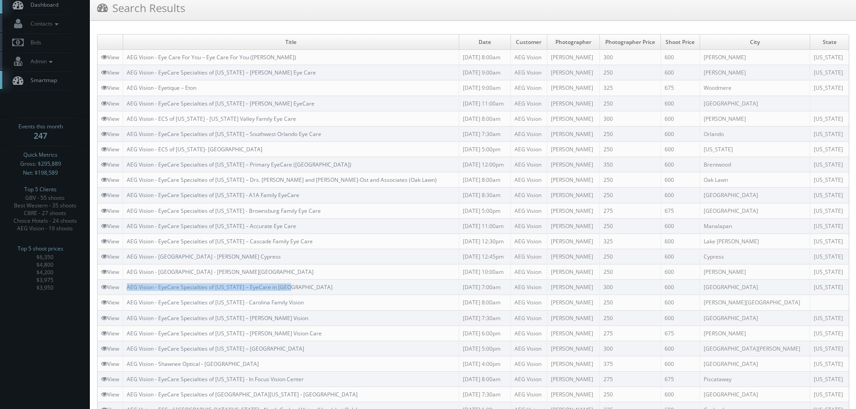
scroll to position [0, 0]
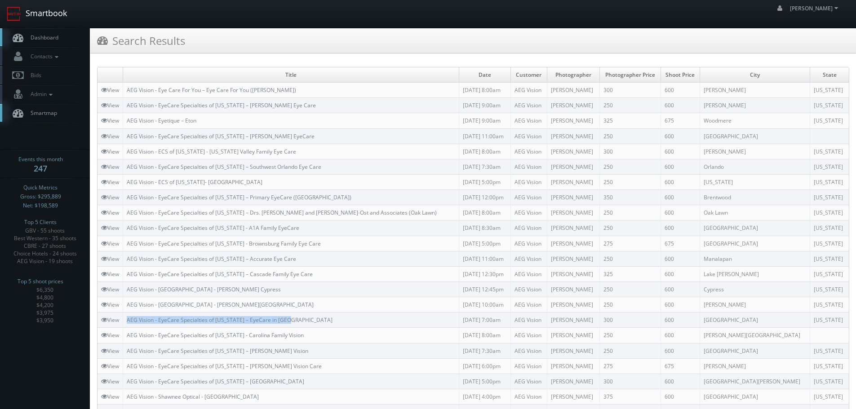
click at [62, 20] on link "Smartbook" at bounding box center [37, 14] width 74 height 28
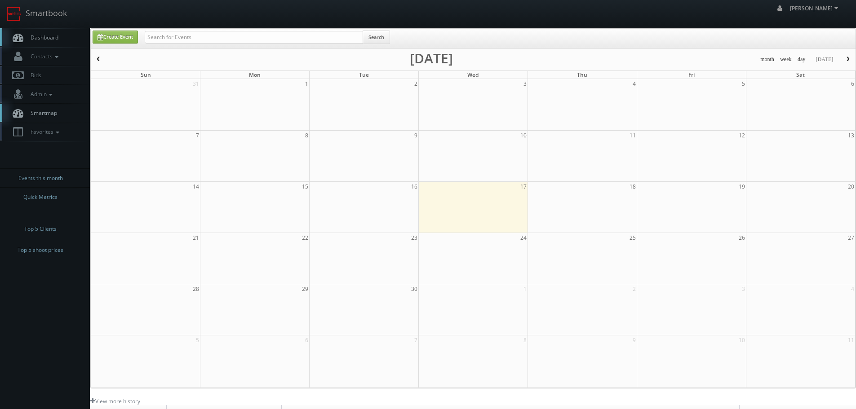
click at [191, 29] on div "Create Event Search" at bounding box center [473, 38] width 765 height 19
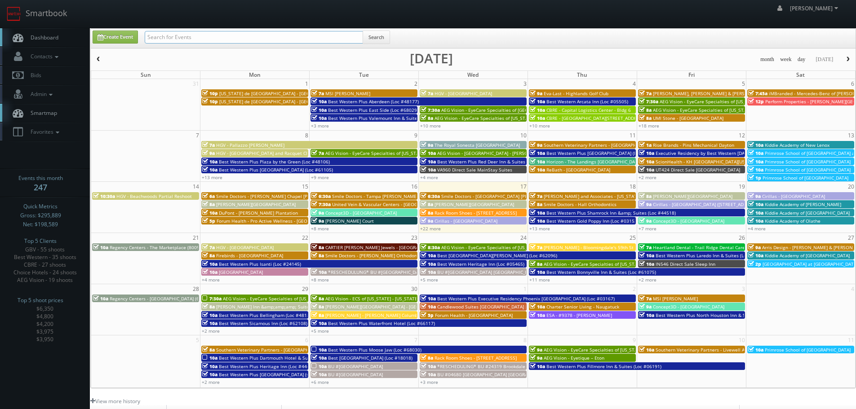
click at [271, 39] on input "text" at bounding box center [254, 37] width 218 height 13
type input "rogge"
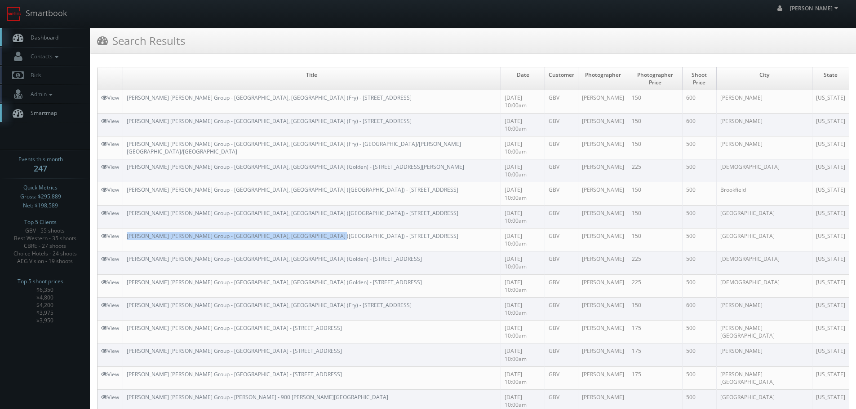
copy link "[PERSON_NAME] [PERSON_NAME] Group - [GEOGRAPHIC_DATA], [GEOGRAPHIC_DATA] ([GEOG…"
drag, startPoint x: 335, startPoint y: 183, endPoint x: 126, endPoint y: 186, distance: 209.0
click at [126, 228] on td "[PERSON_NAME] [PERSON_NAME] Group - [GEOGRAPHIC_DATA], [GEOGRAPHIC_DATA] ([GEOG…" at bounding box center [312, 239] width 378 height 23
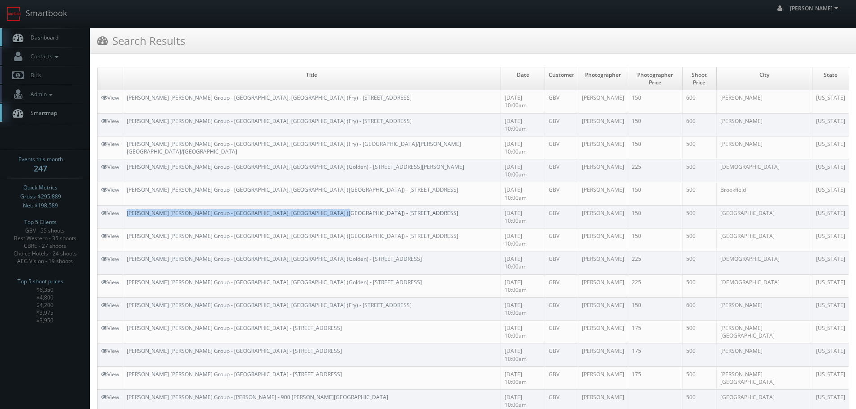
copy link "[PERSON_NAME] [PERSON_NAME] Group - [GEOGRAPHIC_DATA], [GEOGRAPHIC_DATA] ([GEOG…"
drag, startPoint x: 334, startPoint y: 169, endPoint x: 128, endPoint y: 164, distance: 205.9
click at [128, 205] on td "Rogge Dunn Group - Milwaukee County, WI (Addington) - 7855 N. Highway Drive" at bounding box center [312, 216] width 378 height 23
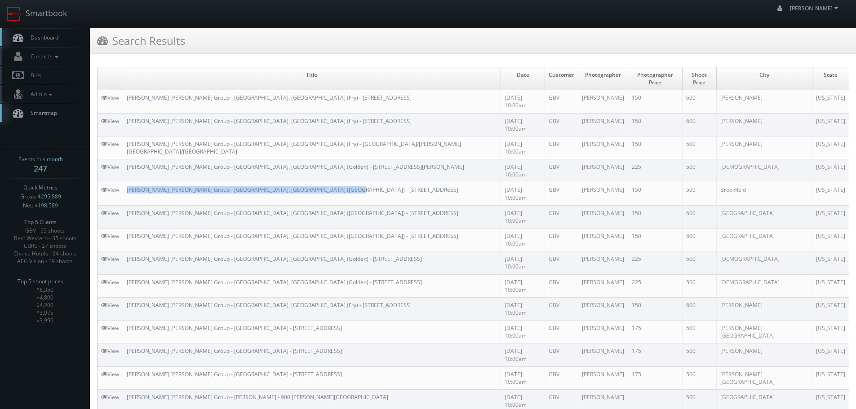
copy link "Rogge Dunn Group - Waukesha County, WI (Addington) - 1325 Hawthorne Ridge Drive"
drag, startPoint x: 347, startPoint y: 149, endPoint x: 126, endPoint y: 150, distance: 220.3
click at [126, 182] on td "Rogge Dunn Group - Waukesha County, WI (Addington) - 1325 Hawthorne Ridge Drive" at bounding box center [312, 193] width 378 height 23
click at [32, 16] on link "Smartbook" at bounding box center [37, 14] width 74 height 28
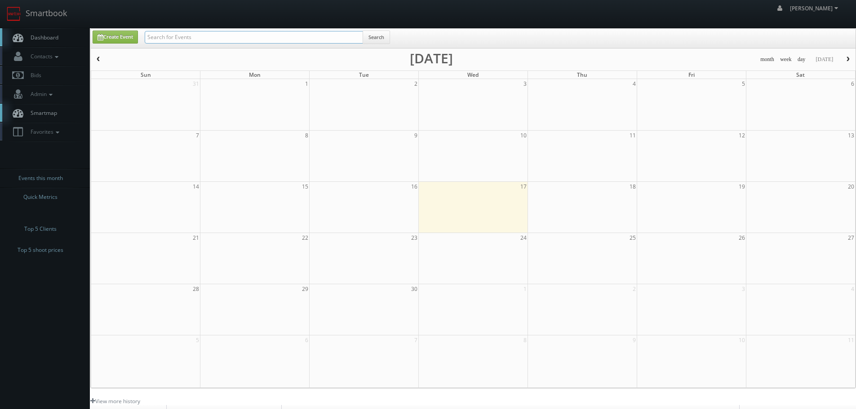
click at [205, 37] on input "text" at bounding box center [254, 37] width 218 height 13
type input "[PERSON_NAME][DEMOGRAPHIC_DATA]"
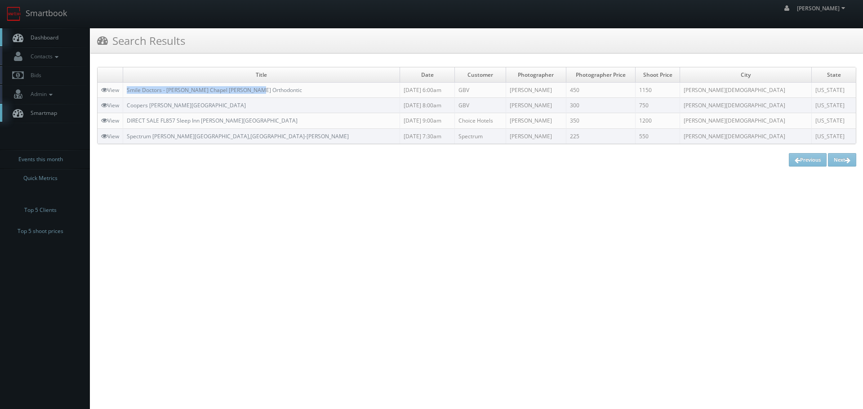
copy link "Smile Doctors - [PERSON_NAME] Chapel [PERSON_NAME] Orthodontic"
drag, startPoint x: 280, startPoint y: 86, endPoint x: 125, endPoint y: 89, distance: 155.1
click at [125, 89] on td "Smile Doctors - Wesley Chapel Farina Orthodontic" at bounding box center [261, 90] width 277 height 15
click at [61, 4] on link "Smartbook" at bounding box center [37, 14] width 74 height 28
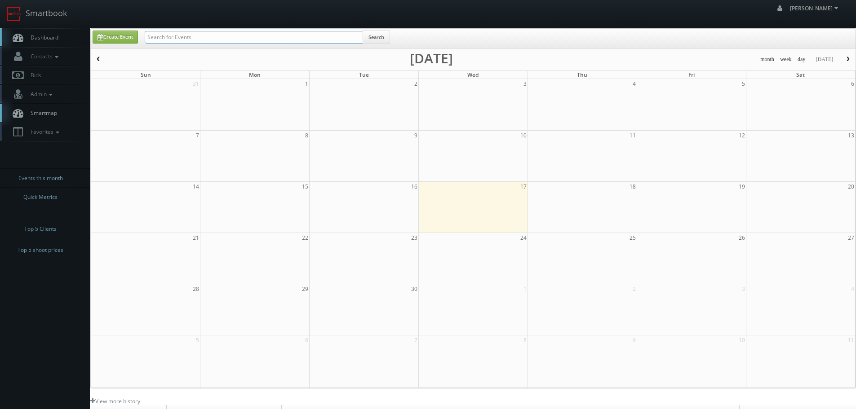
click at [153, 35] on input "text" at bounding box center [254, 37] width 218 height 13
type input "[GEOGRAPHIC_DATA]"
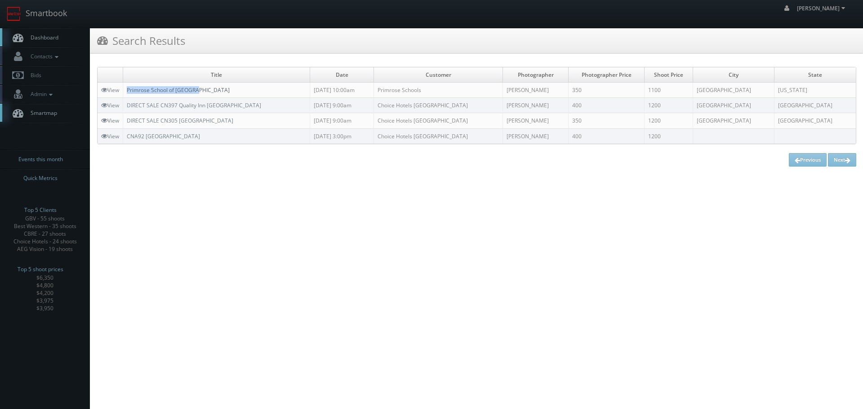
copy link "Primrose School of [GEOGRAPHIC_DATA]"
drag, startPoint x: 221, startPoint y: 90, endPoint x: 129, endPoint y: 89, distance: 91.3
click at [129, 89] on td "Primrose School of [GEOGRAPHIC_DATA]" at bounding box center [216, 90] width 187 height 15
click at [53, 6] on link "Smartbook" at bounding box center [37, 14] width 74 height 28
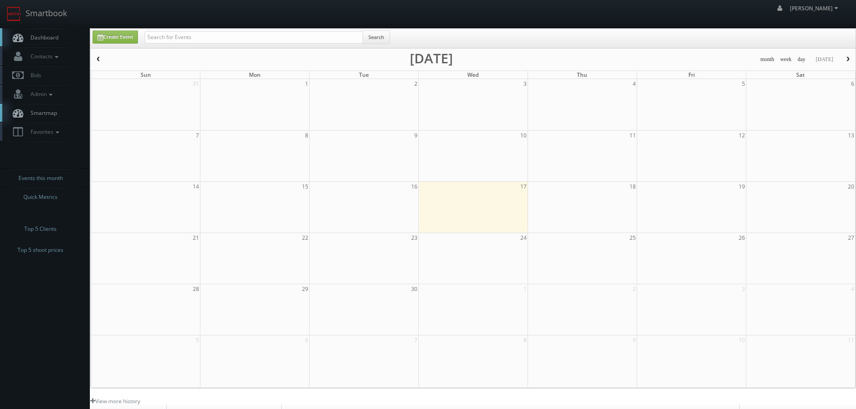
click at [196, 29] on div "Create Event Search" at bounding box center [473, 38] width 765 height 19
click at [200, 36] on input "text" at bounding box center [254, 37] width 218 height 13
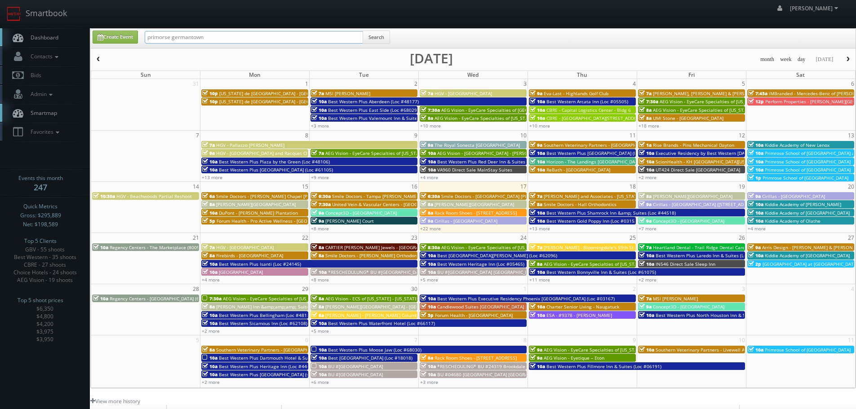
click at [168, 39] on input "primorse germantown" at bounding box center [254, 37] width 218 height 13
type input "primrose [GEOGRAPHIC_DATA]"
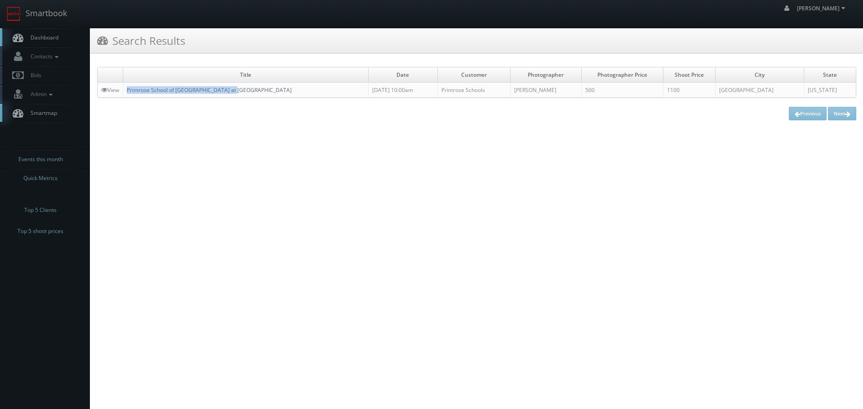
copy link "Primrose School of [GEOGRAPHIC_DATA] at [GEOGRAPHIC_DATA]"
drag, startPoint x: 267, startPoint y: 93, endPoint x: 129, endPoint y: 94, distance: 137.5
click at [129, 94] on td "Primrose School of [GEOGRAPHIC_DATA] at [GEOGRAPHIC_DATA]" at bounding box center [245, 90] width 245 height 15
click at [52, 11] on link "Smartbook" at bounding box center [37, 14] width 74 height 28
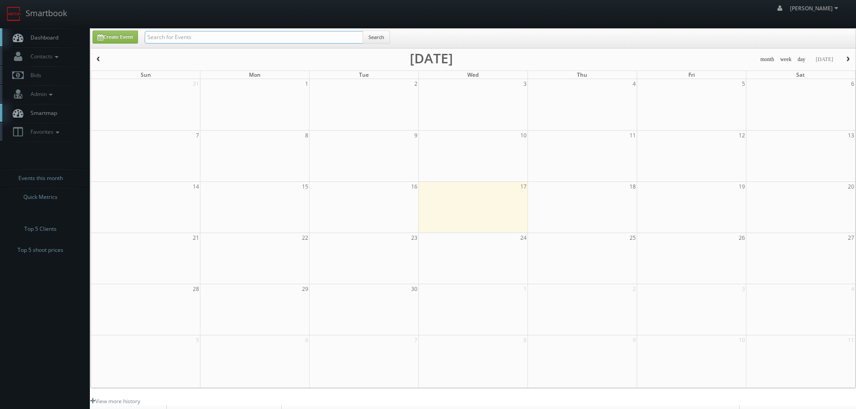
click at [176, 33] on input "text" at bounding box center [254, 37] width 218 height 13
type input "forum health"
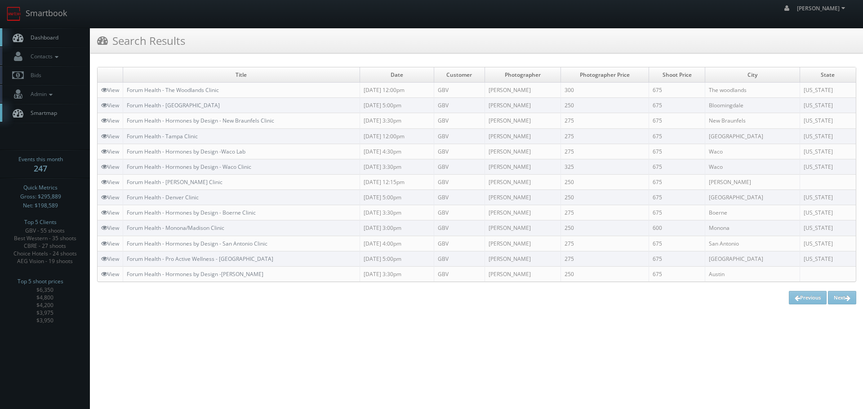
copy link "Forum Health - Pro Active Wellness - [GEOGRAPHIC_DATA]"
drag, startPoint x: 294, startPoint y: 257, endPoint x: 129, endPoint y: 263, distance: 165.5
click at [129, 263] on td "Forum Health - Pro Active Wellness - [GEOGRAPHIC_DATA]" at bounding box center [241, 258] width 237 height 15
click at [58, 12] on link "Smartbook" at bounding box center [37, 14] width 74 height 28
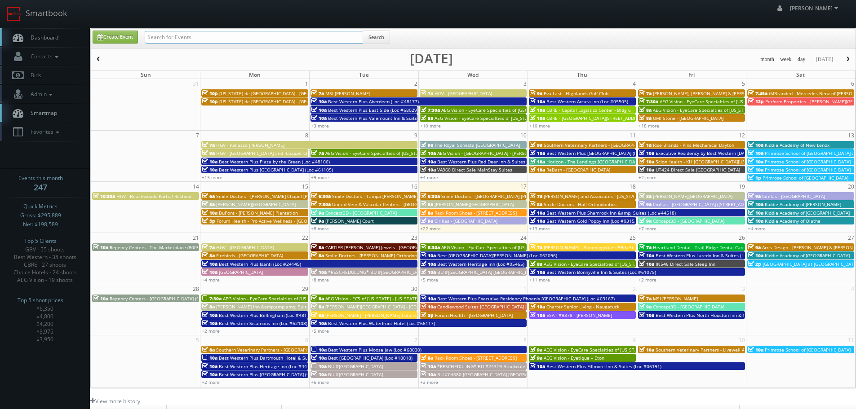
click at [227, 43] on input "text" at bounding box center [254, 37] width 218 height 13
type input "44764"
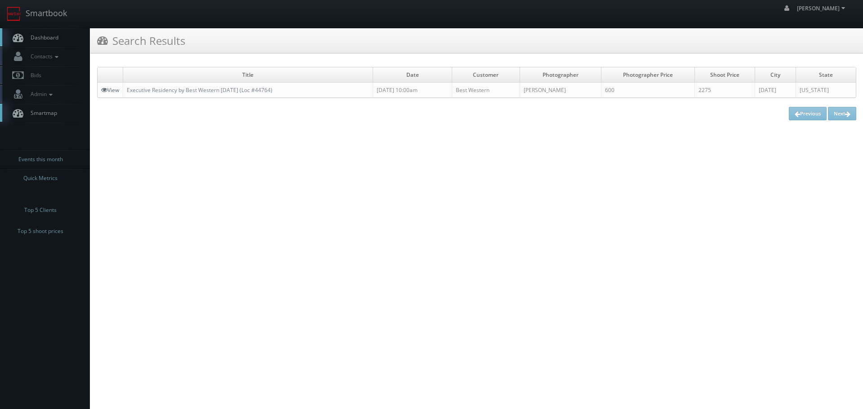
click at [110, 88] on link "View" at bounding box center [110, 90] width 18 height 8
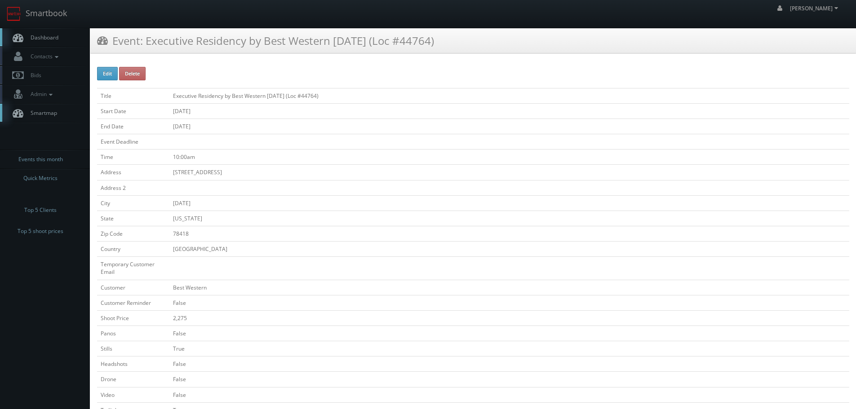
drag, startPoint x: 348, startPoint y: 93, endPoint x: 160, endPoint y: 101, distance: 188.1
drag, startPoint x: 209, startPoint y: 97, endPoint x: 358, endPoint y: 95, distance: 149.2
click at [358, 95] on tr "Title Executive Residency by Best Western [DATE] (Loc #44764)" at bounding box center [473, 95] width 752 height 15
copy tr "Executive Residency by Best Western [DATE] (Loc #44764)"
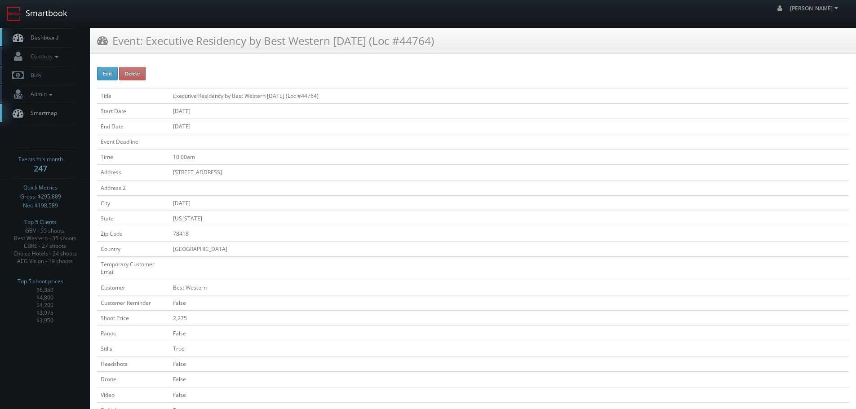
click at [56, 10] on link "Smartbook" at bounding box center [37, 14] width 74 height 28
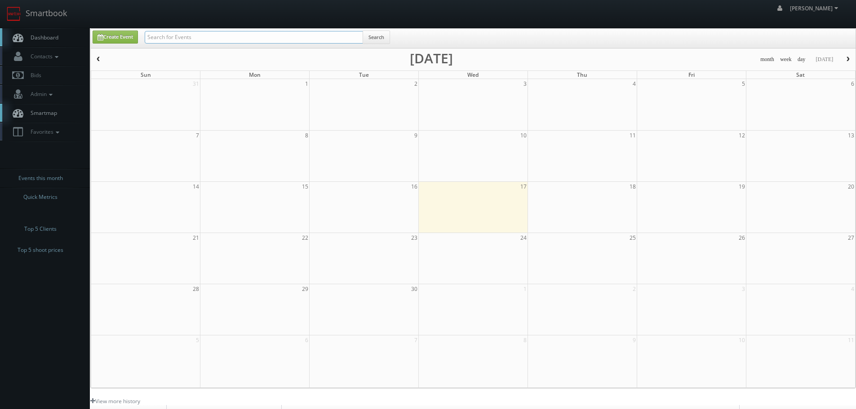
click at [249, 37] on input "text" at bounding box center [254, 37] width 218 height 13
type input "48199"
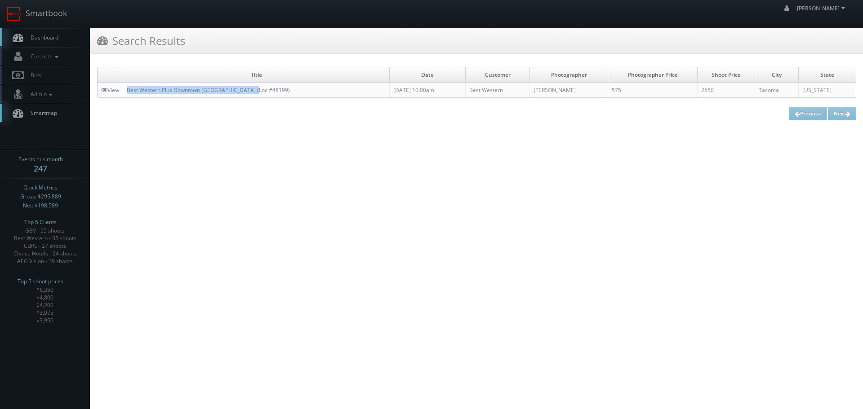
copy link "Best Western Plus Downtown Tacoma (Loc #48199)"
drag, startPoint x: 266, startPoint y: 90, endPoint x: 124, endPoint y: 88, distance: 142.1
click at [124, 88] on td "Best Western Plus Downtown [GEOGRAPHIC_DATA] (Loc #48199)" at bounding box center [256, 90] width 267 height 15
click at [116, 89] on link "View" at bounding box center [110, 90] width 18 height 8
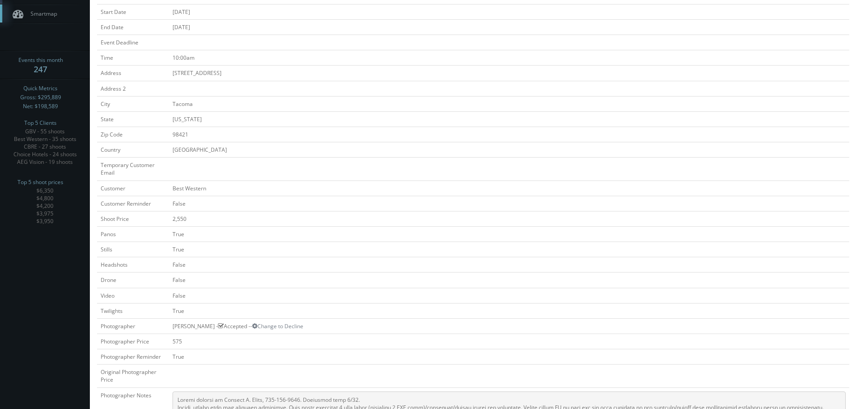
scroll to position [5, 0]
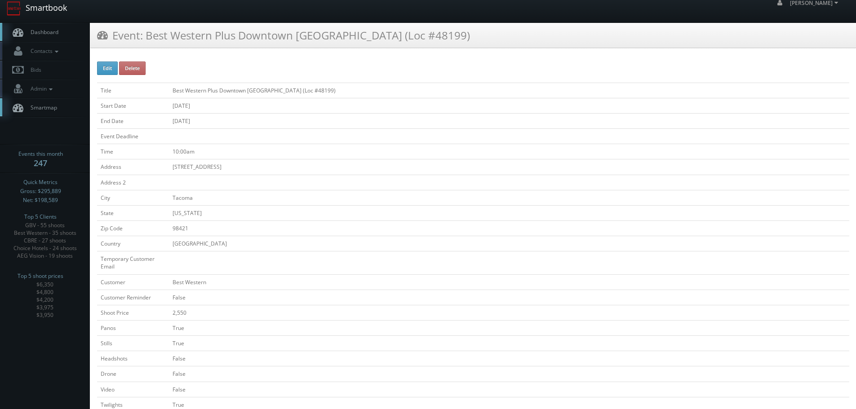
click at [57, 8] on link "Smartbook" at bounding box center [37, 9] width 74 height 28
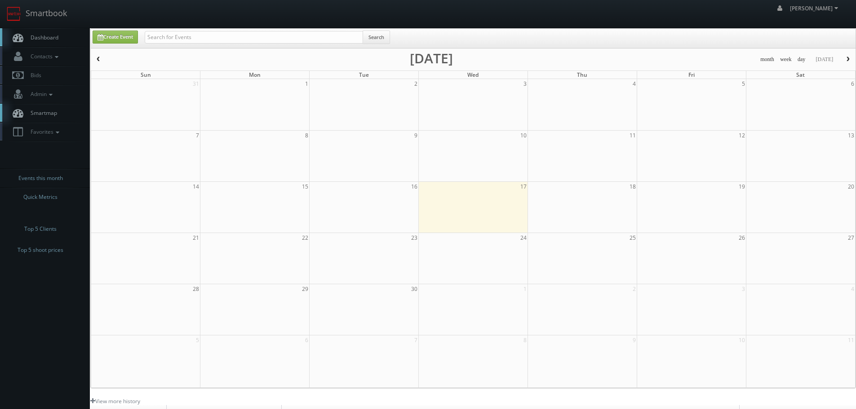
drag, startPoint x: 211, startPoint y: 30, endPoint x: 223, endPoint y: 31, distance: 12.2
click at [212, 30] on div "Create Event Search" at bounding box center [473, 38] width 765 height 19
click at [223, 31] on input "text" at bounding box center [254, 37] width 218 height 13
type input "smile"
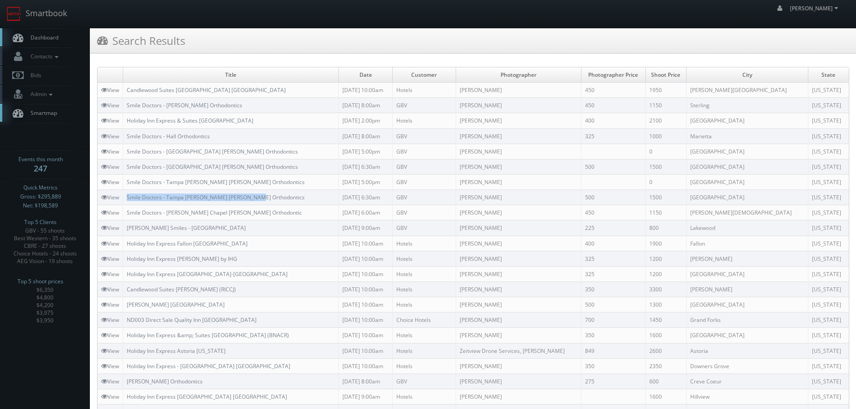
copy link "Smile Doctors - Tampa [PERSON_NAME] [PERSON_NAME] Orthodontics"
drag, startPoint x: 263, startPoint y: 196, endPoint x: 127, endPoint y: 197, distance: 135.3
click at [127, 197] on td "Smile Doctors - Tampa [PERSON_NAME] [PERSON_NAME] Orthodontics" at bounding box center [231, 197] width 216 height 15
click at [61, 24] on link "Smartbook" at bounding box center [37, 14] width 74 height 28
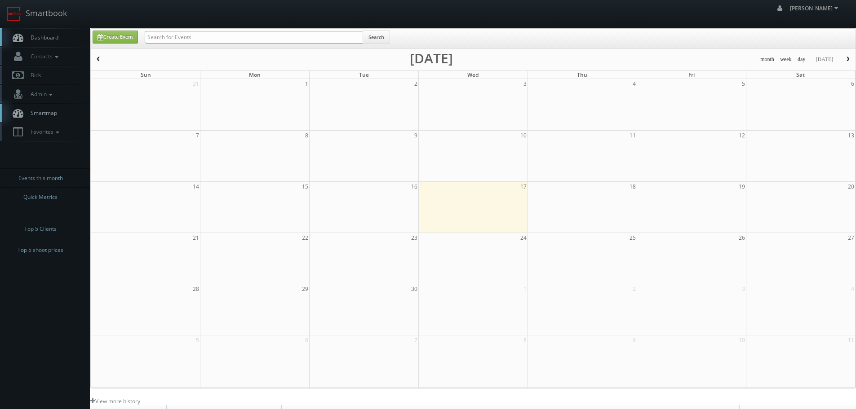
click at [220, 36] on input "text" at bounding box center [254, 37] width 218 height 13
type input "[PERSON_NAME]"
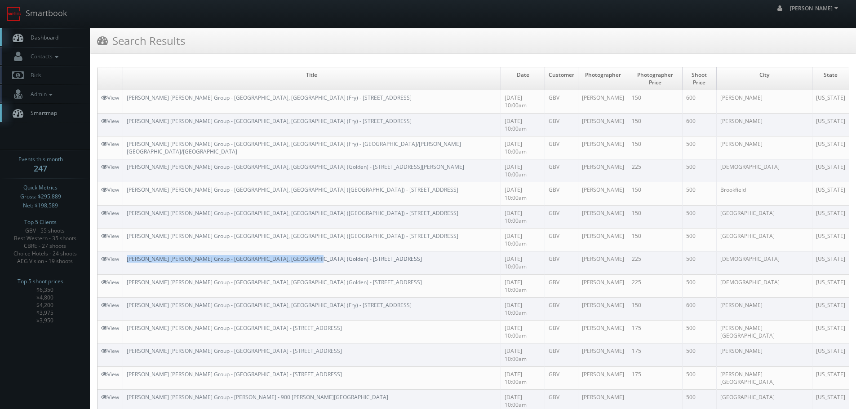
copy link "[PERSON_NAME] [PERSON_NAME] Group - [GEOGRAPHIC_DATA], [GEOGRAPHIC_DATA] (Golde…"
drag, startPoint x: 316, startPoint y: 195, endPoint x: 129, endPoint y: 196, distance: 186.5
click at [129, 252] on td "[PERSON_NAME] [PERSON_NAME] Group - [GEOGRAPHIC_DATA], [GEOGRAPHIC_DATA] (Golde…" at bounding box center [312, 263] width 378 height 23
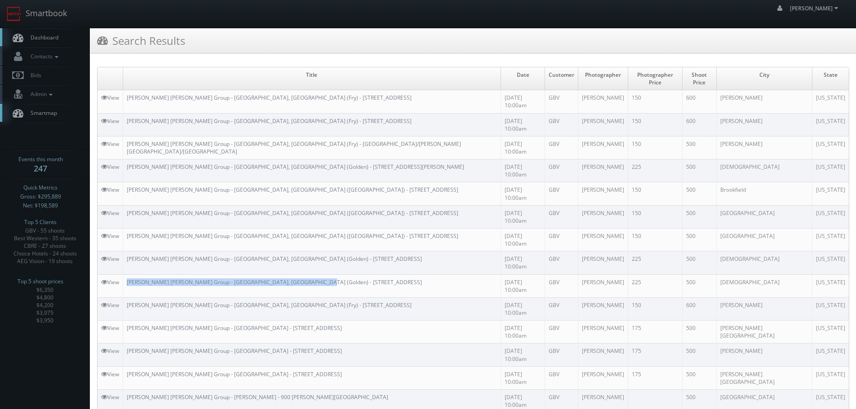
copy link "[PERSON_NAME] [PERSON_NAME] Group - [GEOGRAPHIC_DATA], [GEOGRAPHIC_DATA] (Golde…"
drag, startPoint x: 324, startPoint y: 211, endPoint x: 128, endPoint y: 214, distance: 196.0
click at [128, 275] on td "[PERSON_NAME] [PERSON_NAME] Group - [GEOGRAPHIC_DATA], [GEOGRAPHIC_DATA] (Golde…" at bounding box center [312, 286] width 378 height 23
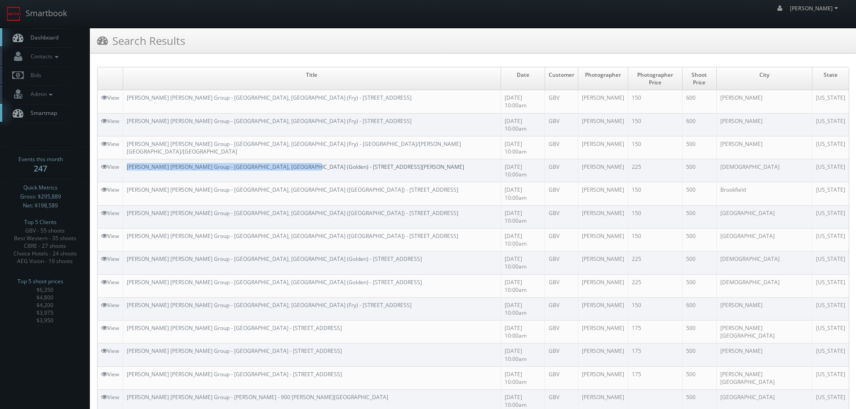
copy link "[PERSON_NAME] [PERSON_NAME] Group - [GEOGRAPHIC_DATA], [GEOGRAPHIC_DATA] (Golde…"
drag, startPoint x: 314, startPoint y: 134, endPoint x: 129, endPoint y: 137, distance: 184.8
click at [129, 160] on td "[PERSON_NAME] [PERSON_NAME] Group - [GEOGRAPHIC_DATA], [GEOGRAPHIC_DATA] (Golde…" at bounding box center [312, 171] width 378 height 23
click at [49, 16] on link "Smartbook" at bounding box center [37, 14] width 74 height 28
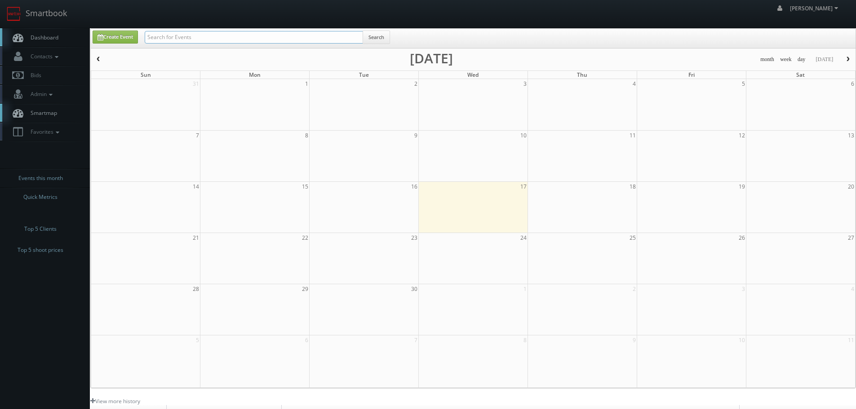
click at [172, 36] on input "text" at bounding box center [254, 37] width 218 height 13
type input "forum"
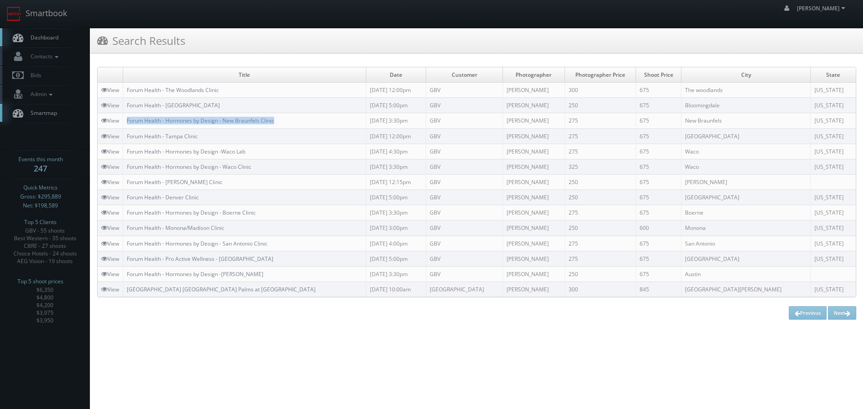
drag, startPoint x: 267, startPoint y: 122, endPoint x: 125, endPoint y: 118, distance: 141.6
click at [125, 118] on td "Forum Health - Hormones by Design - New Braunfels Clinic" at bounding box center [244, 120] width 243 height 15
copy link "Forum Health - Hormones by Design - San Antonio Clinic"
drag, startPoint x: 289, startPoint y: 245, endPoint x: 128, endPoint y: 247, distance: 160.5
click at [128, 247] on td "Forum Health - Hormones by Design - San Antonio Clinic" at bounding box center [244, 243] width 243 height 15
